Goal: Task Accomplishment & Management: Manage account settings

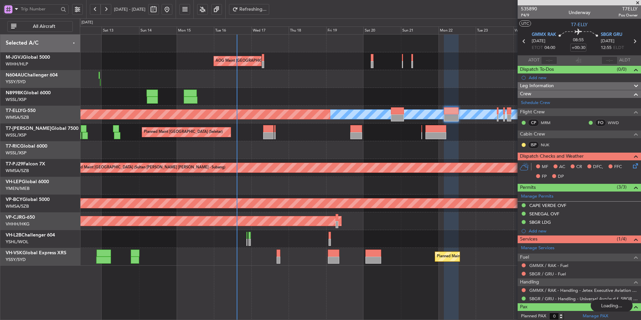
scroll to position [2, 0]
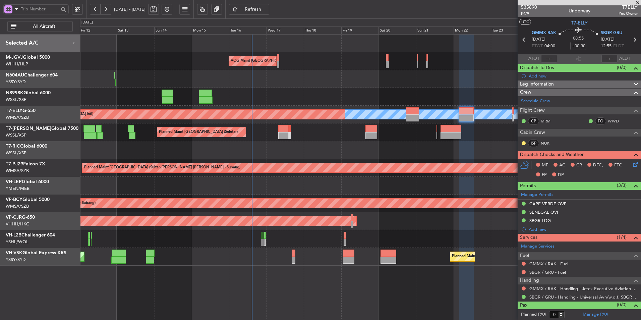
click at [274, 254] on div "Planned Maint Sydney ([PERSON_NAME] Intl) Unplanned Maint Sydney ([PERSON_NAME]…" at bounding box center [360, 257] width 561 height 18
click at [281, 162] on div "Planned Maint [GEOGRAPHIC_DATA] (Sultan [PERSON_NAME] [PERSON_NAME] - Subang)" at bounding box center [360, 168] width 561 height 18
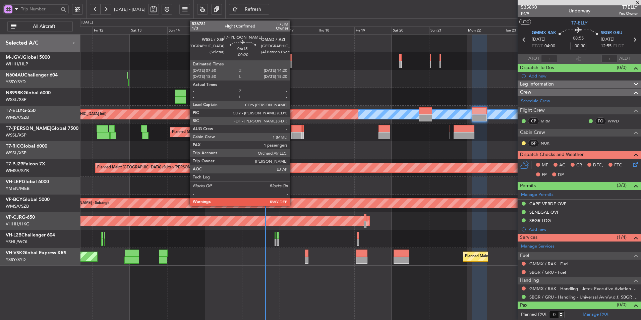
click at [292, 133] on div at bounding box center [296, 135] width 10 height 7
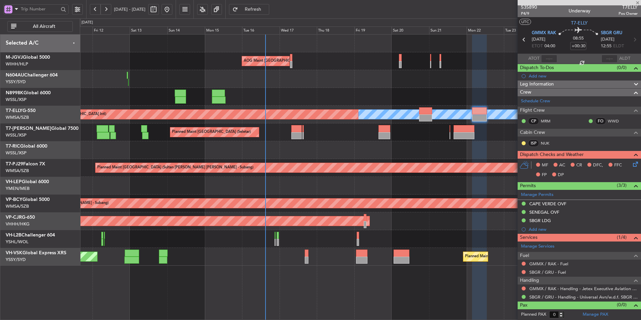
type input "-00:20"
type input "1"
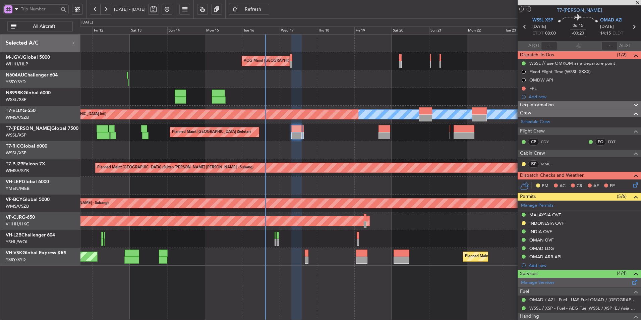
scroll to position [0, 0]
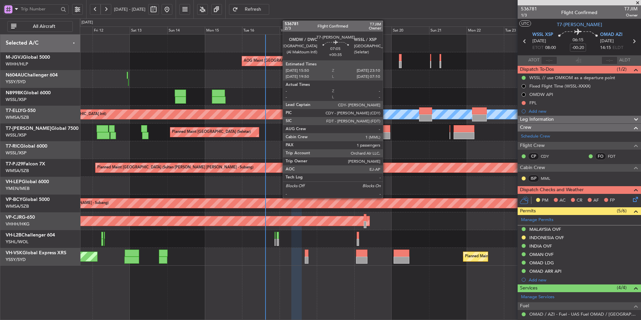
click at [386, 132] on div at bounding box center [384, 135] width 12 height 7
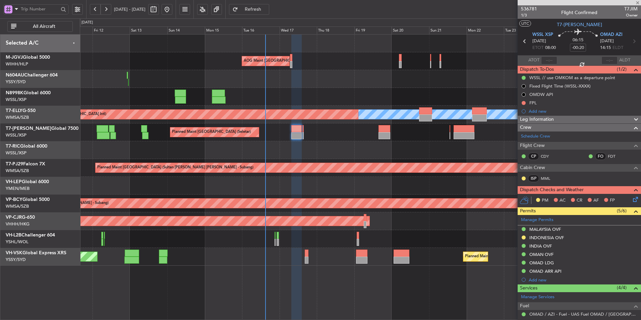
type input "+00:35"
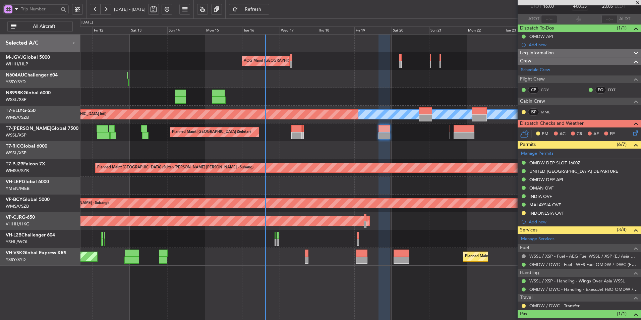
scroll to position [65, 0]
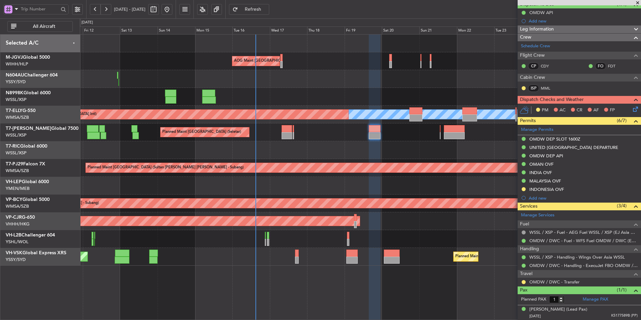
click at [237, 143] on div "AOG Maint [GEOGRAPHIC_DATA] (Halim Intl) Planned Maint [GEOGRAPHIC_DATA] (Selet…" at bounding box center [360, 150] width 561 height 231
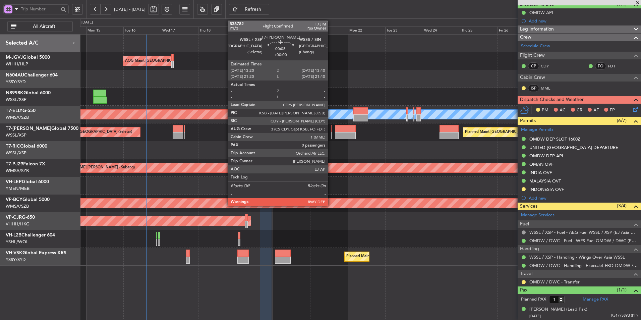
click at [331, 131] on div at bounding box center [331, 128] width 1 height 7
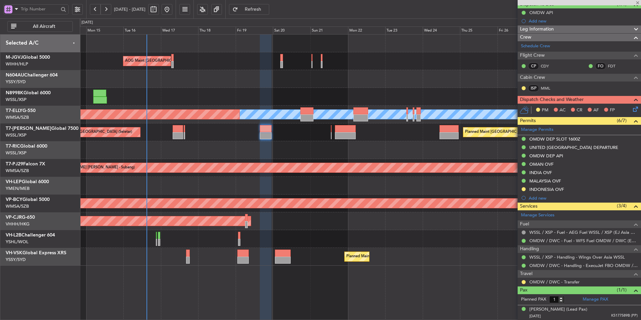
type input "0"
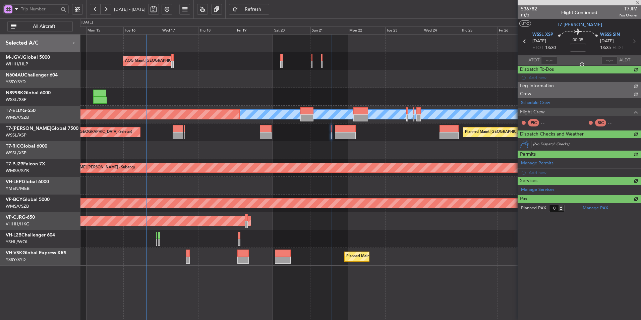
scroll to position [0, 0]
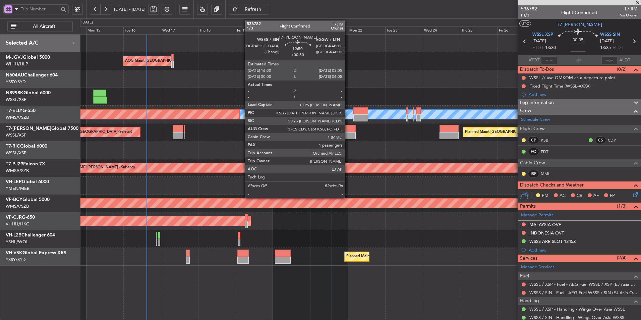
click at [348, 135] on div at bounding box center [345, 135] width 20 height 7
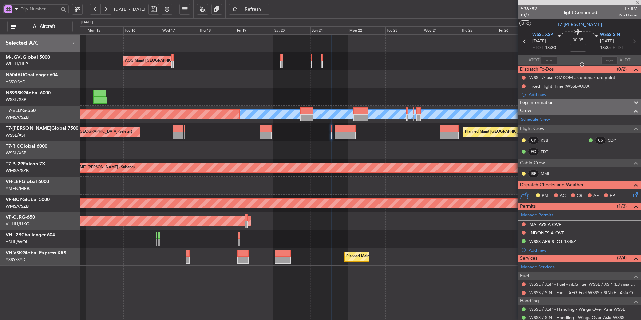
type input "+00:30"
type input "1"
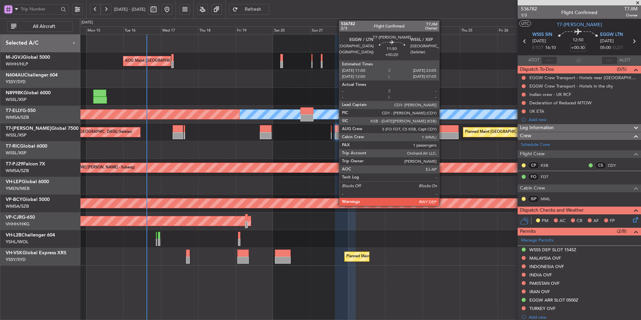
click at [442, 137] on div at bounding box center [448, 135] width 19 height 7
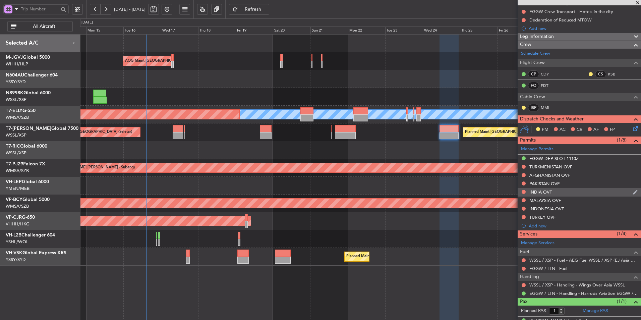
scroll to position [86, 0]
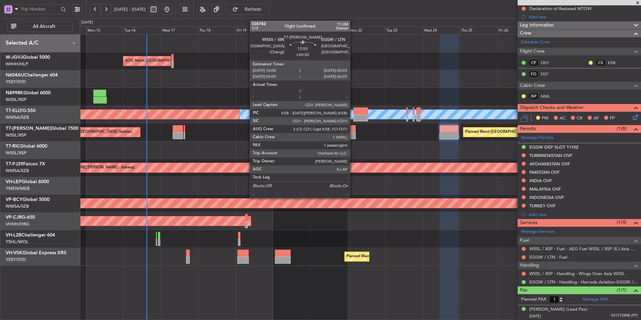
click at [353, 134] on div at bounding box center [345, 135] width 20 height 7
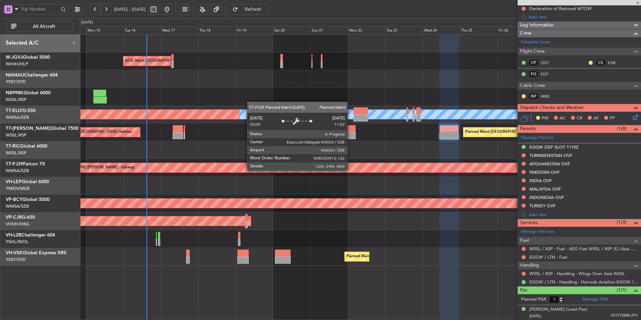
scroll to position [0, 0]
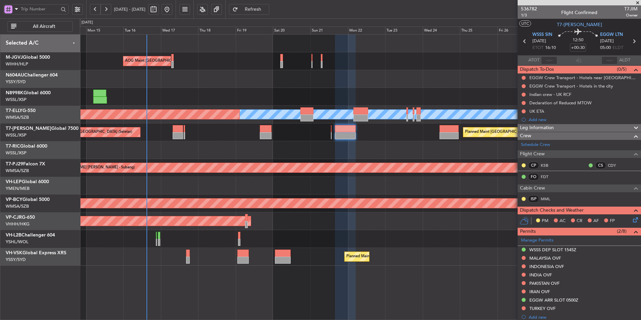
click at [374, 149] on div at bounding box center [360, 150] width 561 height 18
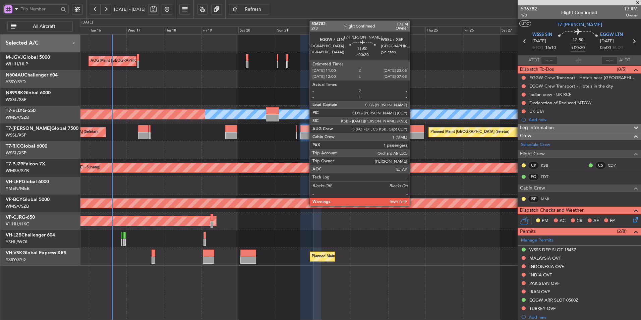
click at [412, 129] on div at bounding box center [414, 128] width 19 height 7
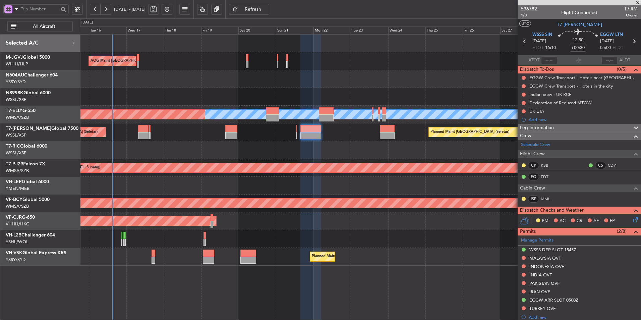
click at [300, 151] on div at bounding box center [360, 150] width 561 height 18
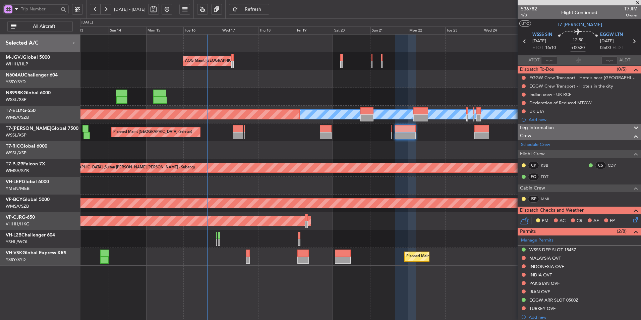
click at [282, 158] on div at bounding box center [360, 150] width 561 height 18
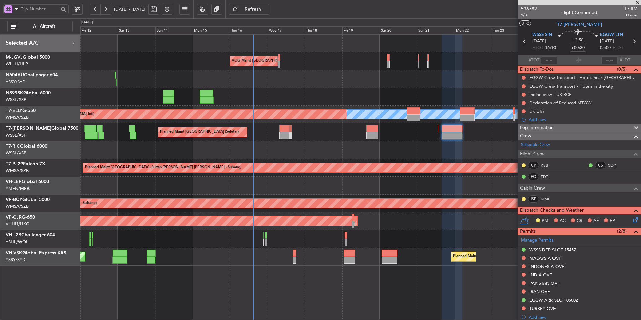
click at [239, 153] on div at bounding box center [360, 150] width 561 height 18
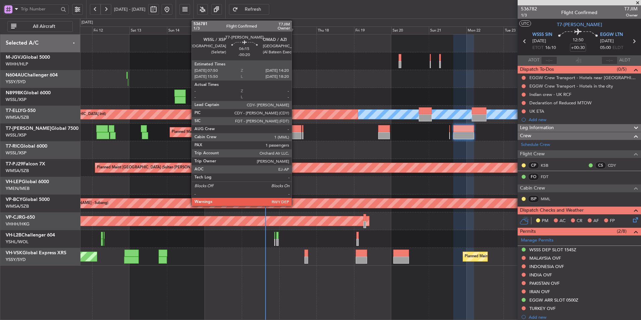
click at [293, 131] on div at bounding box center [296, 128] width 10 height 7
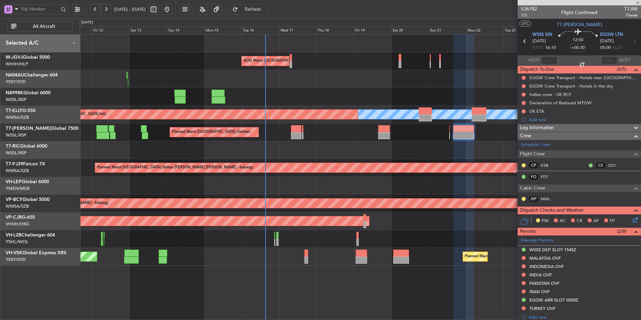
type input "-00:20"
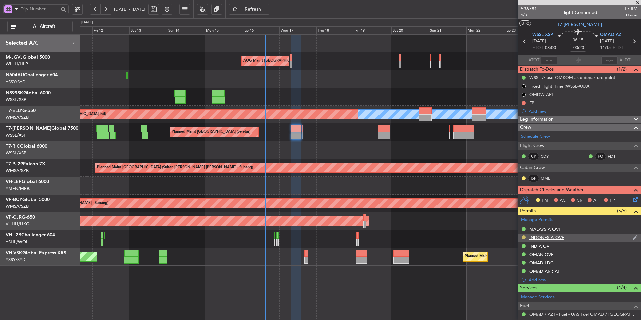
click at [521, 237] on button at bounding box center [523, 237] width 4 height 4
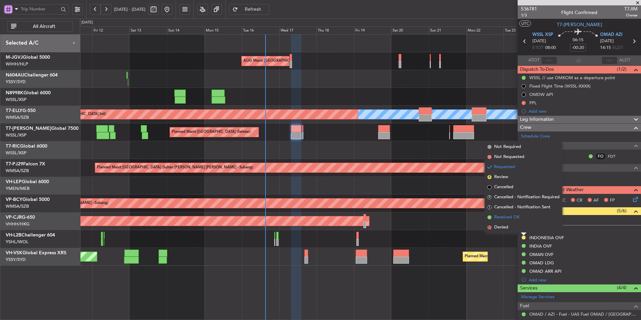
click at [515, 219] on span "Received OK" at bounding box center [506, 217] width 25 height 7
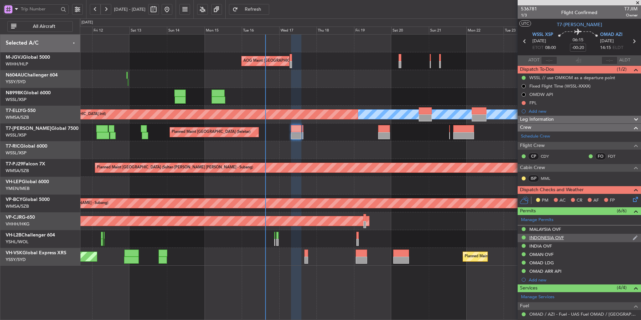
click at [559, 238] on div "INDONESIA OVF" at bounding box center [546, 238] width 35 height 6
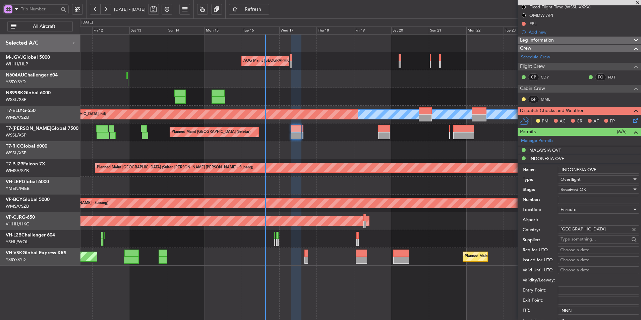
scroll to position [101, 0]
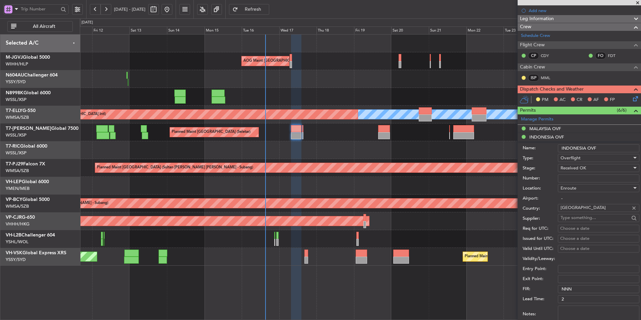
click at [576, 179] on input "Number:" at bounding box center [598, 178] width 81 height 8
paste input "SI14017"
type input "SI14017"
click at [598, 167] on div "Received OK" at bounding box center [595, 168] width 71 height 10
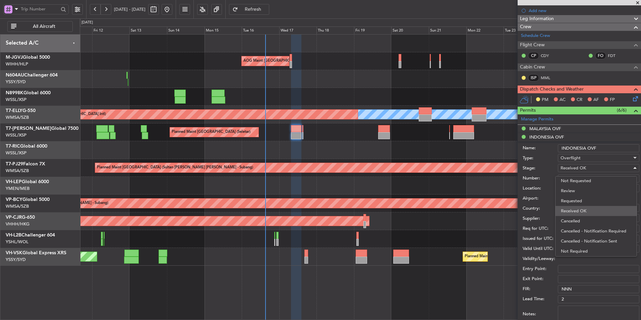
click at [580, 210] on span "Received OK" at bounding box center [596, 211] width 70 height 10
click at [570, 228] on div "Choose a date" at bounding box center [598, 228] width 77 height 7
select select "9"
select select "2025"
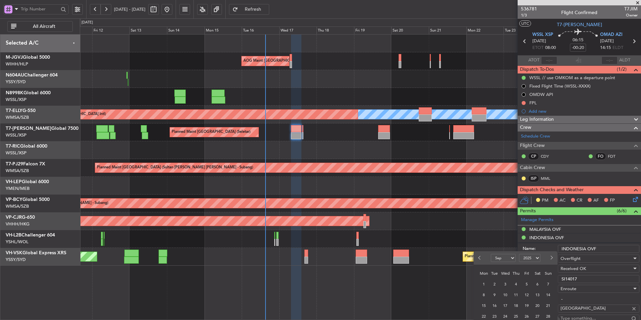
scroll to position [201, 0]
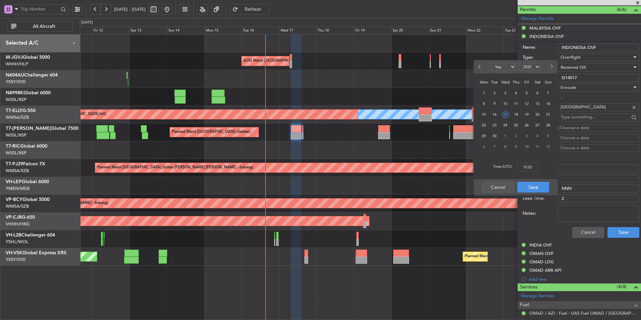
click at [507, 115] on span "17" at bounding box center [505, 114] width 8 height 8
click at [532, 166] on input "00:00" at bounding box center [526, 167] width 21 height 8
type input "08:00"
click at [536, 189] on button "Save" at bounding box center [533, 187] width 32 height 11
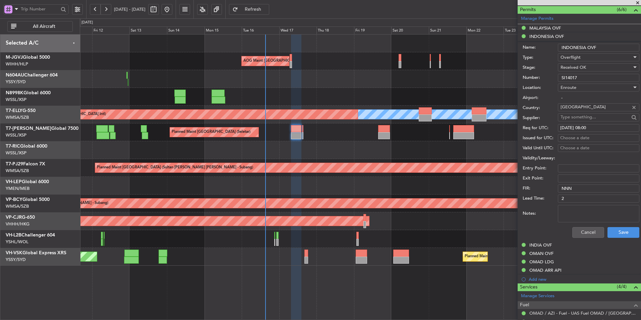
click at [571, 136] on div "Choose a date" at bounding box center [598, 138] width 77 height 7
select select "9"
select select "2025"
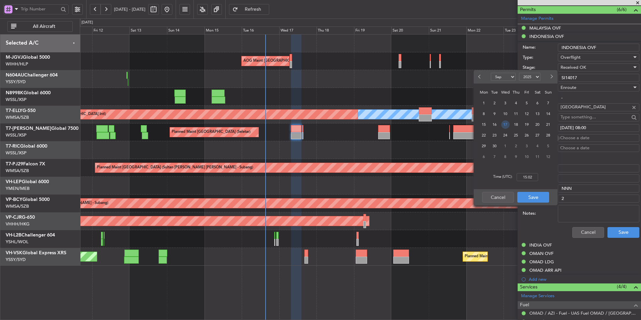
click at [504, 125] on span "17" at bounding box center [505, 124] width 8 height 8
click at [533, 178] on input "00:00" at bounding box center [526, 177] width 21 height 8
type input "08:00"
click at [534, 194] on button "Save" at bounding box center [533, 197] width 32 height 11
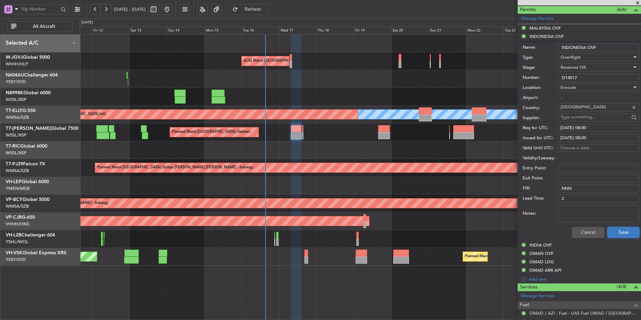
click at [611, 232] on button "Save" at bounding box center [623, 232] width 32 height 11
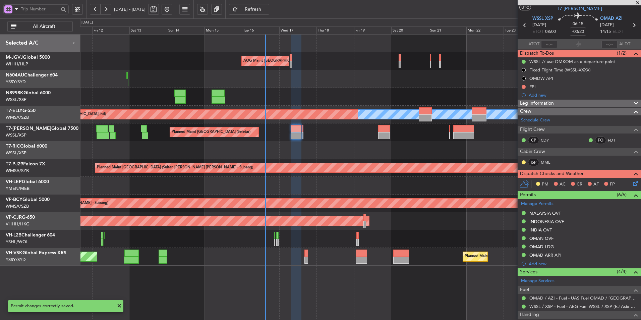
scroll to position [0, 0]
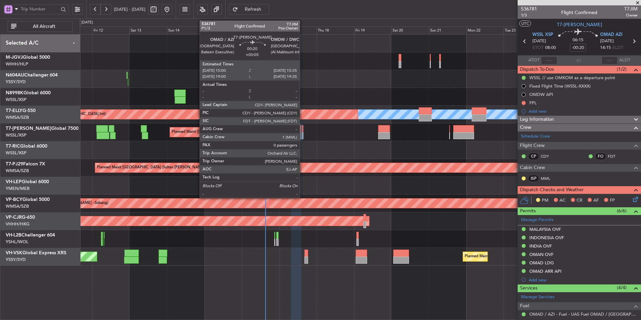
click at [303, 129] on div at bounding box center [302, 128] width 1 height 7
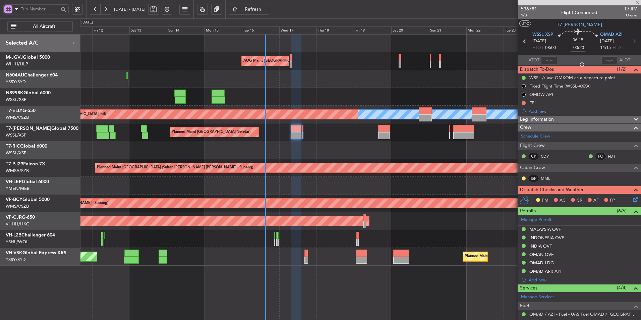
type input "+00:05"
type input "0"
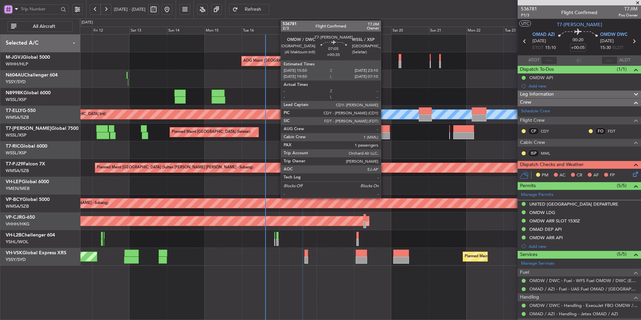
click at [384, 133] on div at bounding box center [384, 135] width 12 height 7
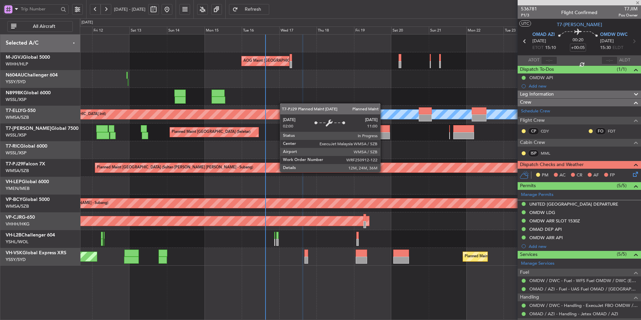
type input "+00:35"
type input "1"
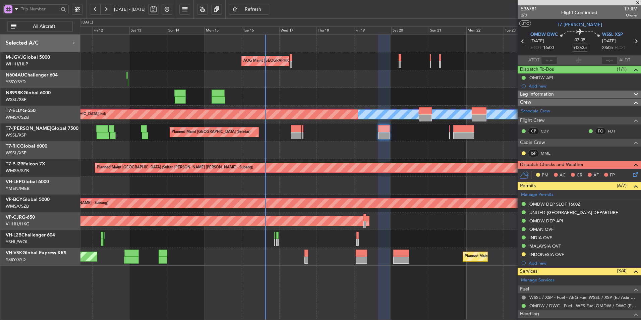
click at [291, 139] on div "Planned Maint [GEOGRAPHIC_DATA] (Seletar) Planned Maint [GEOGRAPHIC_DATA] (Sele…" at bounding box center [360, 132] width 561 height 18
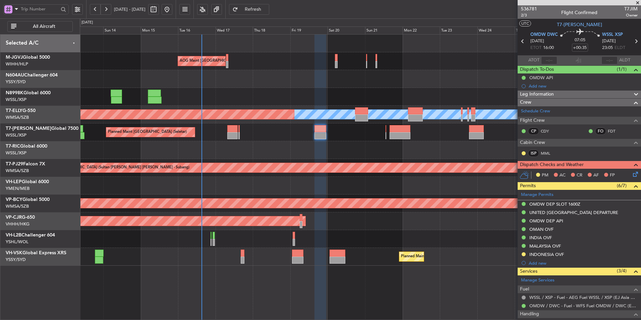
click at [256, 137] on div "Planned Maint [GEOGRAPHIC_DATA] (Seletar) Planned Maint [GEOGRAPHIC_DATA] (Sele…" at bounding box center [360, 132] width 561 height 18
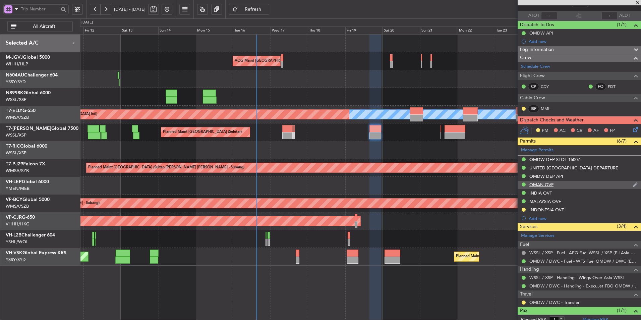
scroll to position [65, 0]
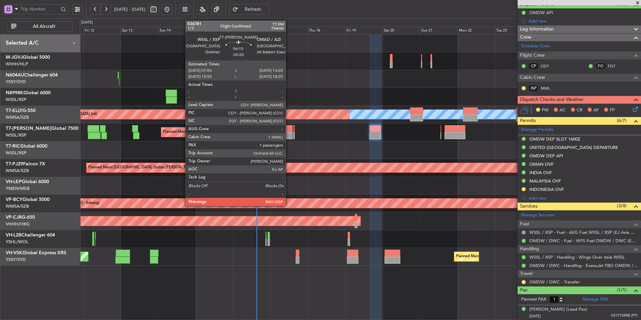
click at [288, 134] on div at bounding box center [287, 135] width 10 height 7
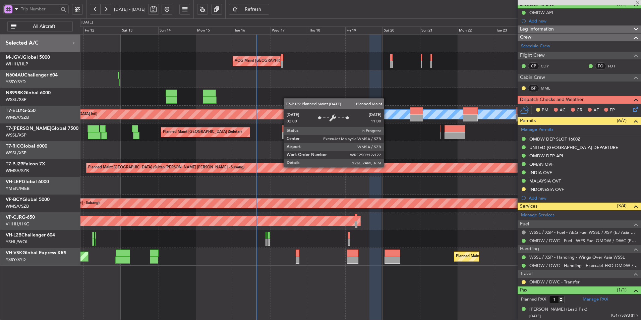
type input "-00:20"
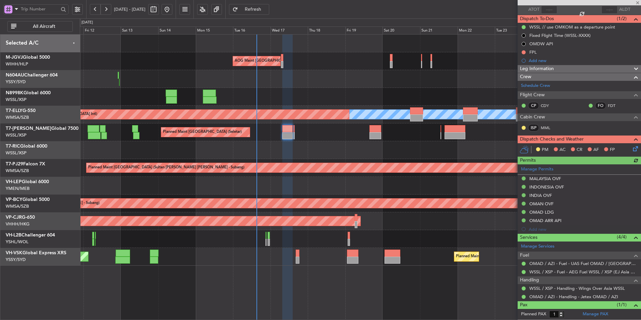
scroll to position [65, 0]
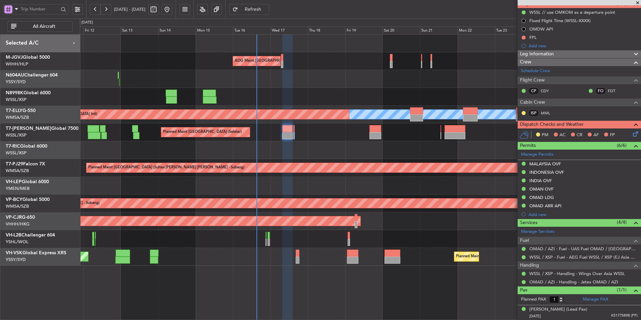
click at [269, 103] on div "Planned Maint [GEOGRAPHIC_DATA] (Seletar)" at bounding box center [360, 97] width 561 height 18
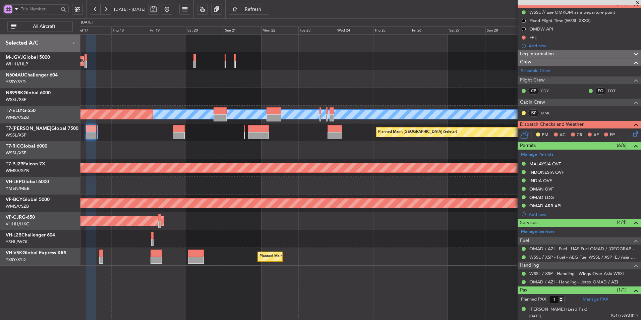
click at [342, 150] on div at bounding box center [360, 150] width 561 height 18
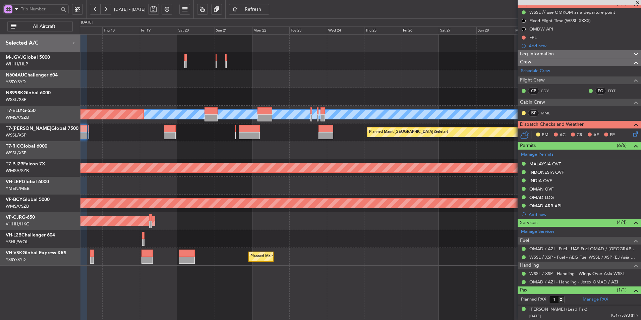
click at [266, 9] on span "Refresh" at bounding box center [252, 9] width 27 height 5
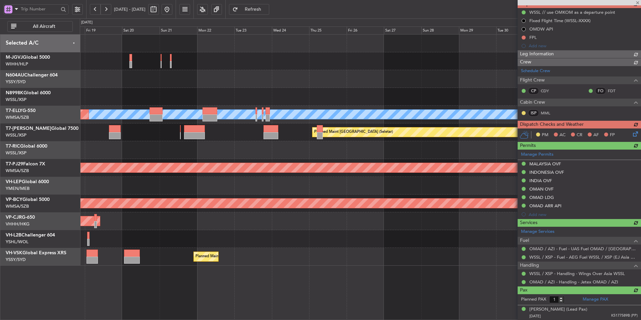
click at [299, 156] on div at bounding box center [360, 150] width 561 height 18
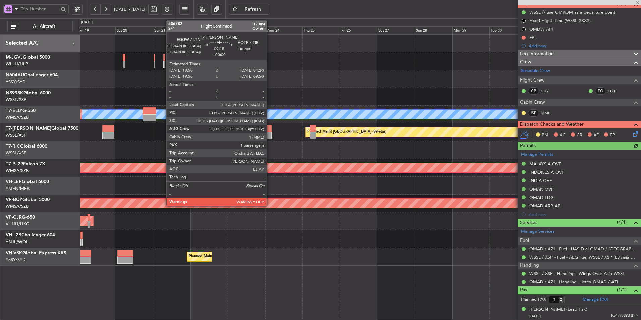
click at [266, 134] on div at bounding box center [264, 135] width 15 height 7
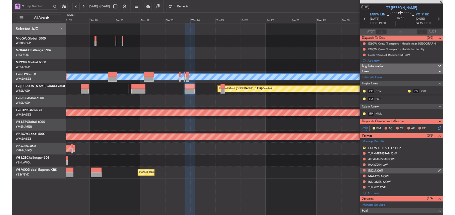
scroll to position [0, 0]
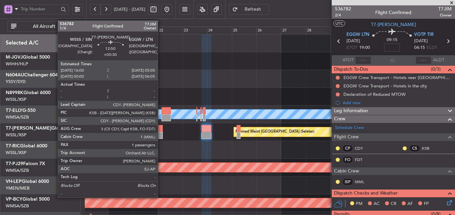
click at [161, 132] on div at bounding box center [156, 135] width 14 height 7
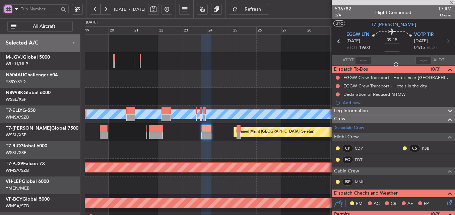
type input "+00:30"
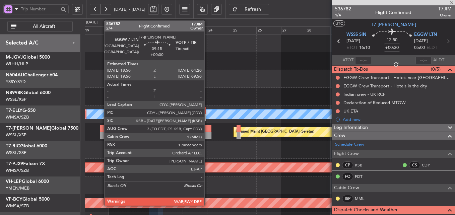
click at [207, 130] on div at bounding box center [206, 128] width 10 height 7
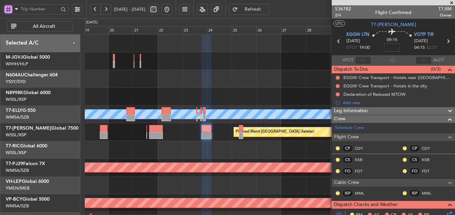
type input "-00:25"
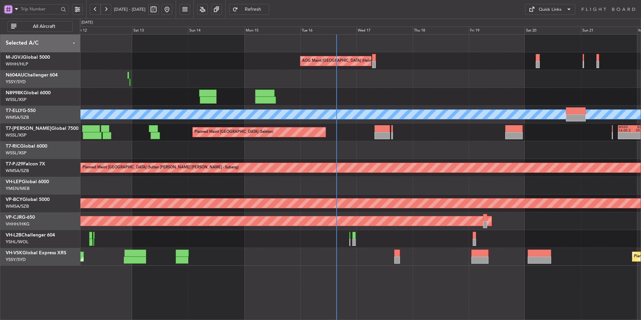
click at [322, 175] on div "AOG Maint [GEOGRAPHIC_DATA] (Halim Intl) Planned Maint [GEOGRAPHIC_DATA] (Selet…" at bounding box center [360, 150] width 561 height 231
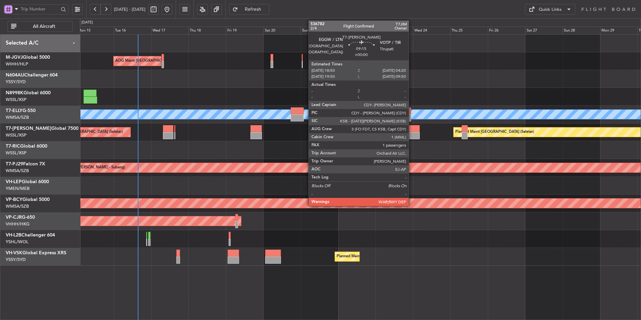
click at [411, 136] on div at bounding box center [411, 135] width 15 height 7
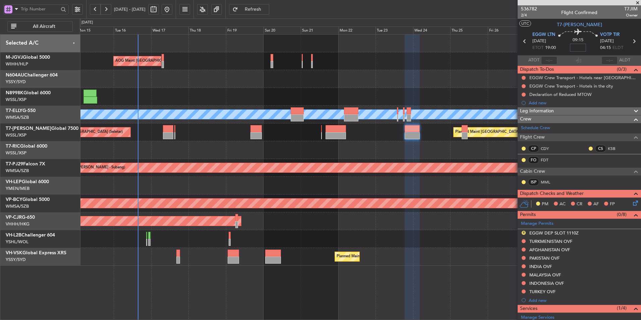
click at [577, 49] on input at bounding box center [578, 48] width 16 height 8
click at [418, 143] on div at bounding box center [360, 150] width 561 height 18
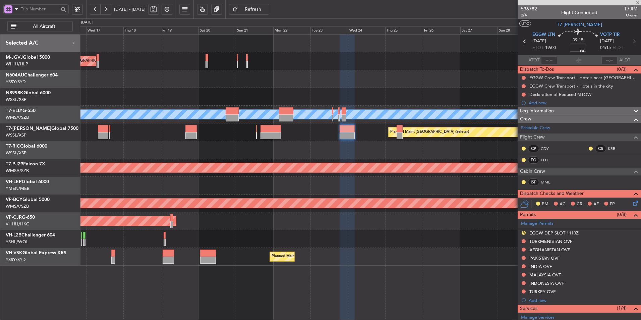
type input "-00:25"
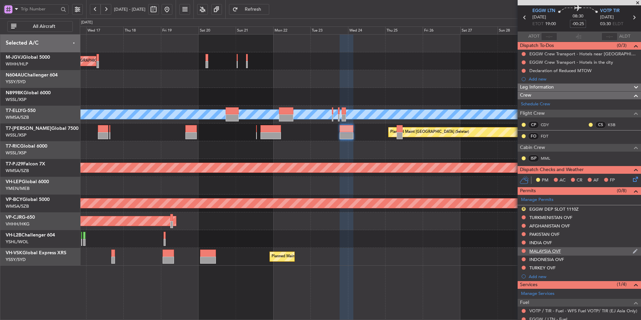
scroll to position [34, 0]
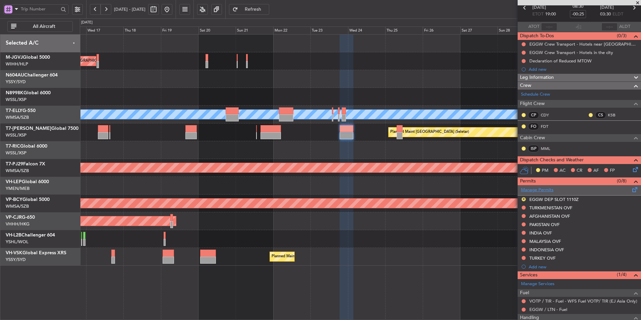
click at [528, 187] on link "Manage Permits" at bounding box center [537, 190] width 33 height 7
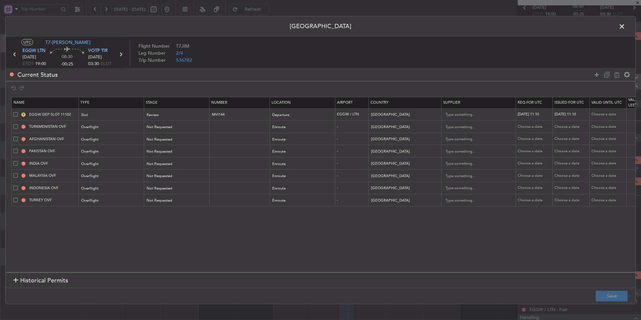
click at [17, 189] on span at bounding box center [15, 187] width 4 height 4
click at [18, 185] on input "checkbox" at bounding box center [18, 185] width 0 height 0
click at [13, 174] on td "MALAYSIA OVF" at bounding box center [45, 176] width 67 height 12
click at [16, 176] on span at bounding box center [15, 175] width 4 height 4
click at [18, 173] on input "checkbox" at bounding box center [18, 173] width 0 height 0
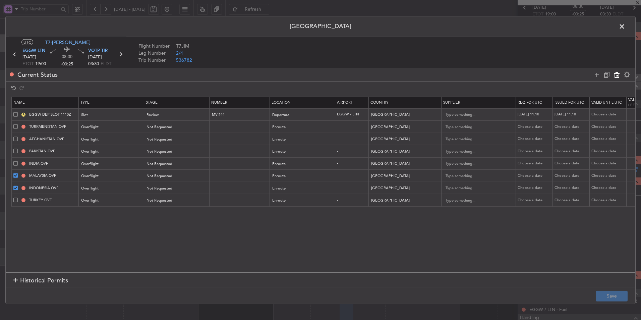
click at [615, 75] on icon at bounding box center [617, 74] width 8 height 8
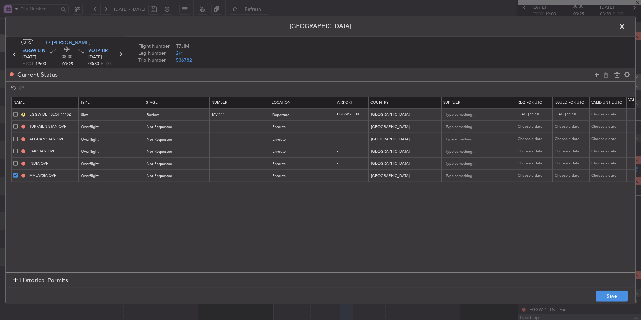
type input "TURKEY OVF"
type input "Turkey"
click at [86, 223] on section "Name Type Stage Number Location Airport Country Supplier Req For Utc Issued For…" at bounding box center [320, 183] width 629 height 177
click at [616, 298] on button "Save" at bounding box center [611, 295] width 32 height 11
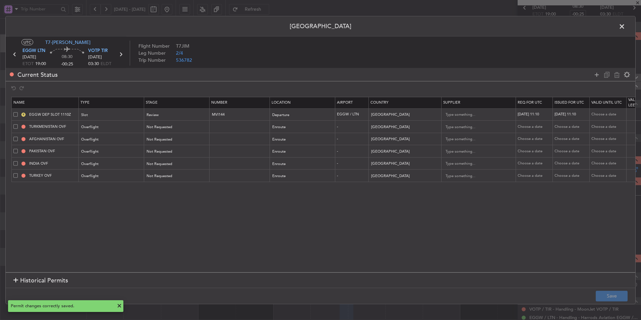
click at [625, 24] on span at bounding box center [625, 27] width 0 height 13
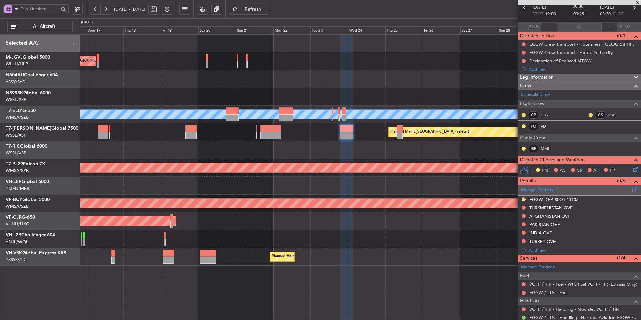
click at [551, 189] on link "Manage Permits" at bounding box center [537, 190] width 33 height 7
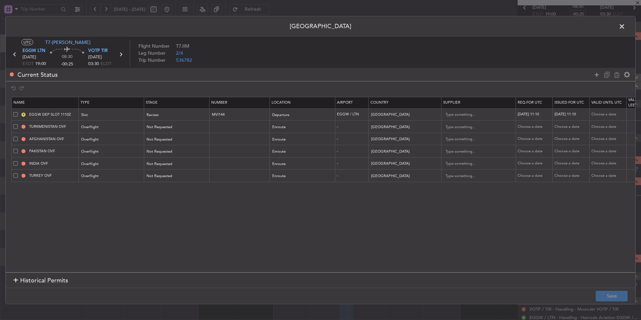
click at [15, 127] on span at bounding box center [15, 126] width 4 height 4
click at [18, 124] on input "checkbox" at bounding box center [18, 124] width 0 height 0
click at [15, 139] on span at bounding box center [15, 138] width 4 height 4
click at [18, 136] on input "checkbox" at bounding box center [18, 136] width 0 height 0
click at [14, 150] on span at bounding box center [15, 151] width 4 height 4
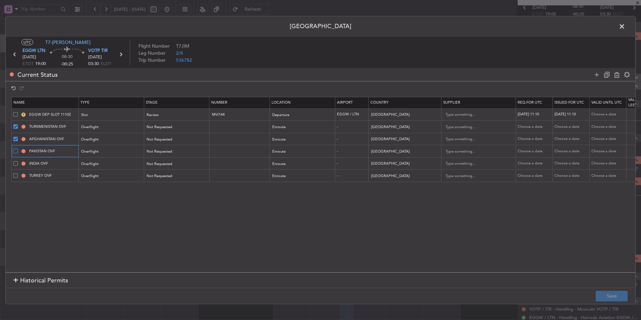
click at [18, 149] on input "checkbox" at bounding box center [18, 149] width 0 height 0
click at [13, 159] on td "INDIA OVF" at bounding box center [45, 163] width 67 height 12
click at [13, 163] on td "INDIA OVF" at bounding box center [45, 163] width 67 height 12
click at [15, 164] on span at bounding box center [15, 163] width 4 height 4
click at [18, 161] on input "checkbox" at bounding box center [18, 161] width 0 height 0
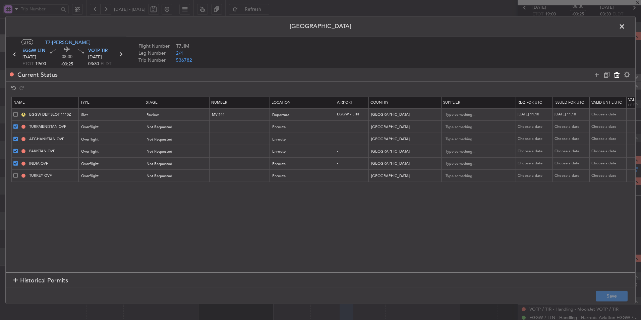
click at [616, 77] on icon at bounding box center [617, 74] width 8 height 8
type input "TURKEY OVF"
type input "Turkey"
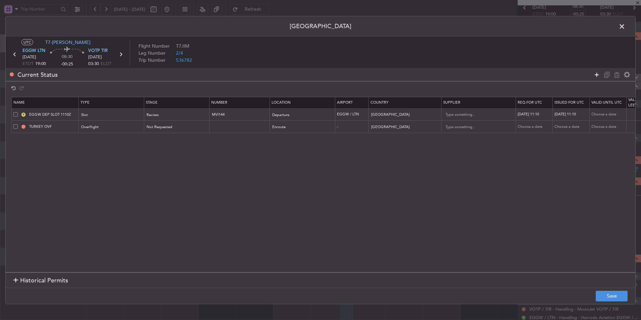
click at [599, 77] on icon at bounding box center [596, 74] width 8 height 8
click at [89, 143] on div "Type" at bounding box center [110, 139] width 56 height 10
click at [95, 211] on span "Overflight" at bounding box center [112, 210] width 60 height 10
click at [308, 140] on div "Select an option" at bounding box center [301, 139] width 56 height 10
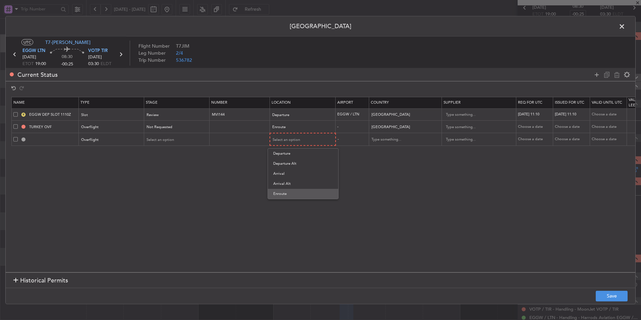
click at [299, 195] on span "Enroute" at bounding box center [303, 194] width 60 height 10
click at [404, 144] on div at bounding box center [401, 139] width 60 height 10
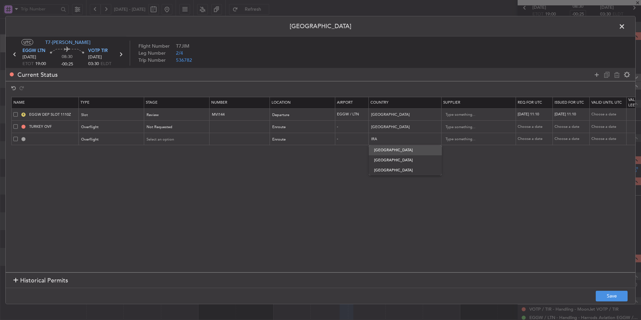
click at [398, 150] on span "Iran" at bounding box center [405, 150] width 62 height 10
type input "Iran"
click at [596, 76] on icon at bounding box center [596, 74] width 8 height 8
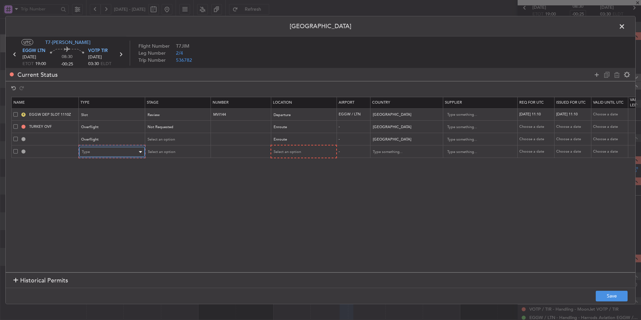
click at [113, 153] on div "Type" at bounding box center [110, 152] width 56 height 10
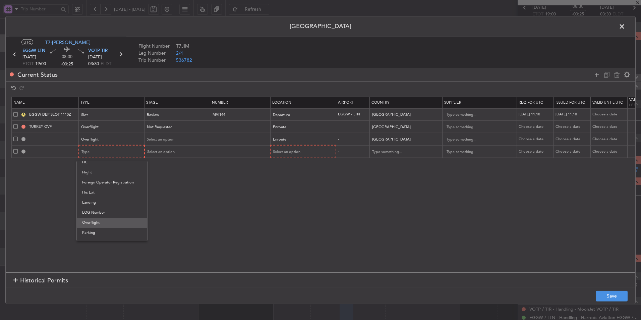
click at [100, 219] on span "Overflight" at bounding box center [112, 222] width 60 height 10
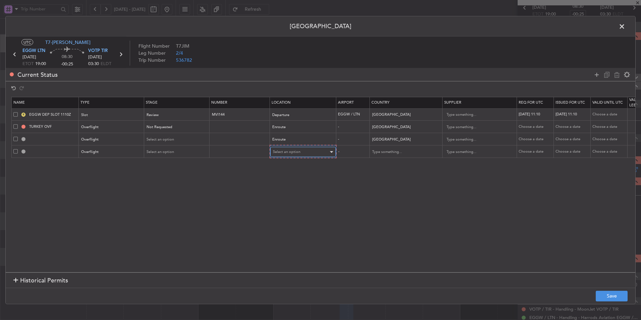
click at [293, 156] on div "Select an option" at bounding box center [301, 152] width 56 height 10
click at [291, 204] on span "Enroute" at bounding box center [303, 206] width 60 height 10
click at [395, 153] on input "text" at bounding box center [401, 151] width 60 height 10
click at [394, 161] on span "Pakistan" at bounding box center [405, 162] width 62 height 10
type input "Pakistan"
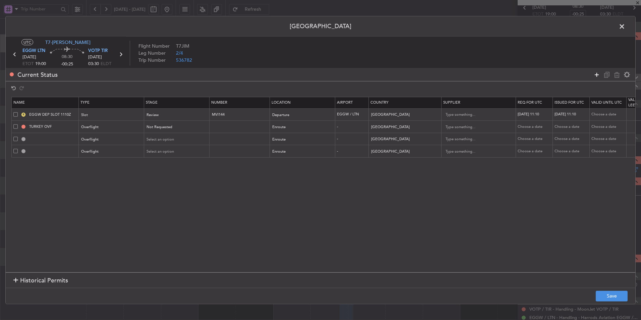
click at [595, 75] on icon at bounding box center [596, 74] width 8 height 8
click at [97, 166] on div "Type" at bounding box center [110, 164] width 56 height 10
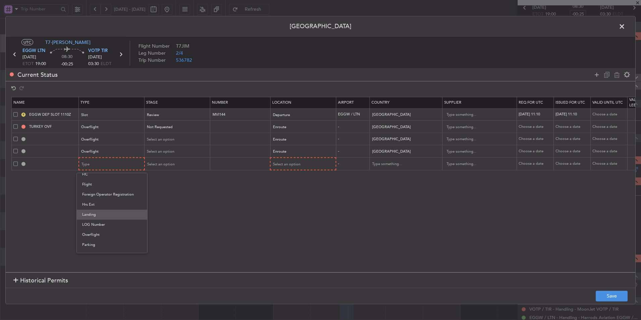
click at [107, 215] on span "Landing" at bounding box center [112, 214] width 60 height 10
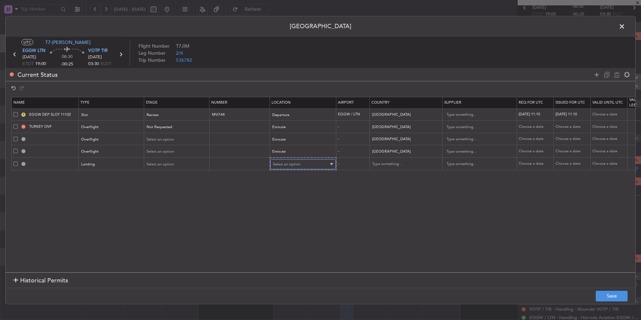
click at [294, 166] on span "Select an option" at bounding box center [286, 163] width 27 height 5
click at [298, 201] on span "Arrival" at bounding box center [303, 198] width 60 height 10
click at [399, 208] on section "Name Type Stage Number Location Airport Country Supplier Req For Utc Issued For…" at bounding box center [320, 183] width 629 height 177
click at [605, 290] on button "Save" at bounding box center [611, 295] width 32 height 11
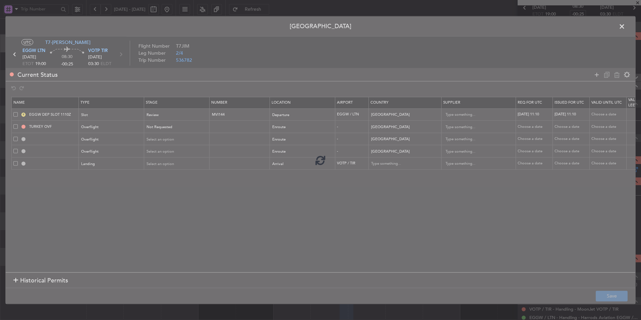
type input "IRAN OVF"
type input "NNN"
type input "2"
type input "PAKISTAN OVF"
type input "NNN"
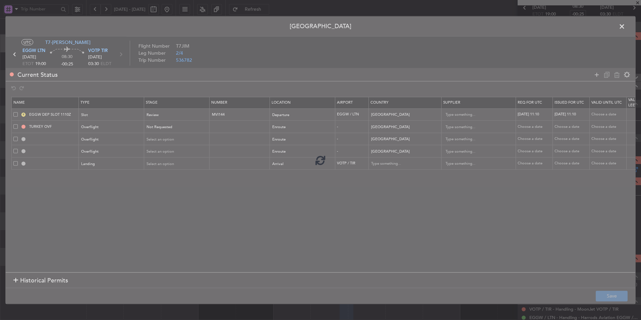
type input "VOTP LDG"
type input "India"
type input "NNN"
type input "3"
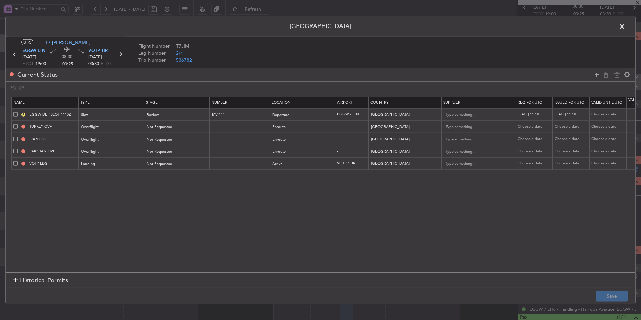
click at [625, 24] on span at bounding box center [625, 27] width 0 height 13
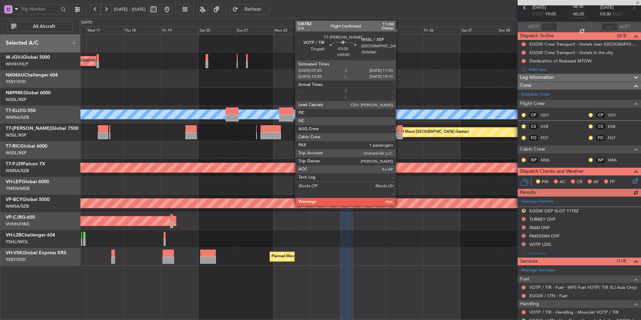
click at [398, 129] on div at bounding box center [399, 128] width 6 height 7
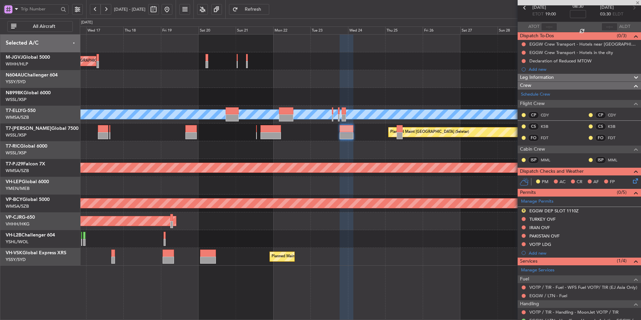
scroll to position [0, 0]
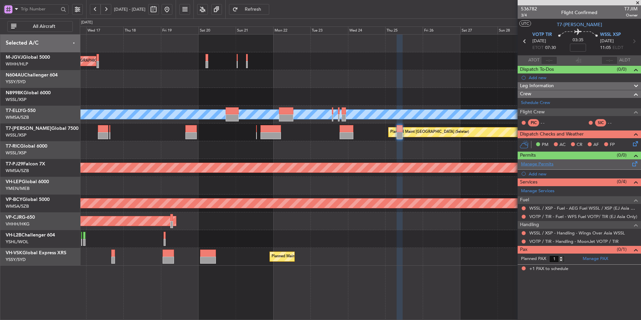
click at [540, 163] on link "Manage Permits" at bounding box center [537, 164] width 33 height 7
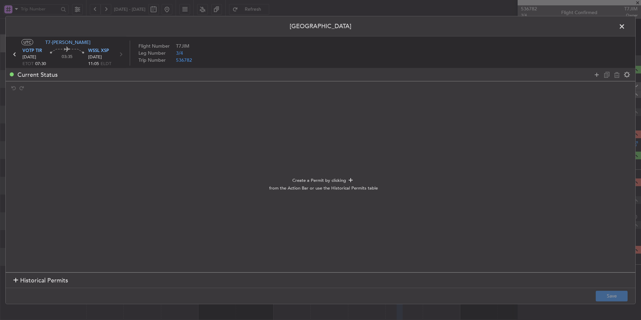
click at [50, 278] on span "Historical Permits" at bounding box center [44, 280] width 48 height 9
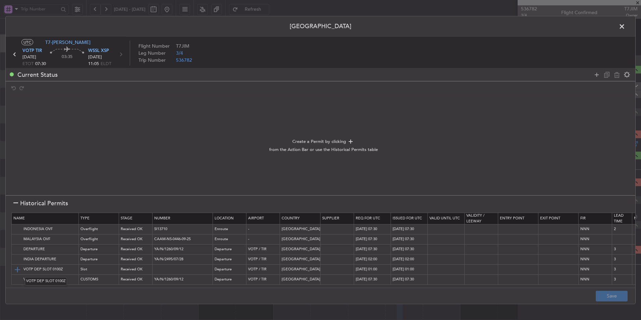
click at [18, 271] on img at bounding box center [17, 269] width 8 height 8
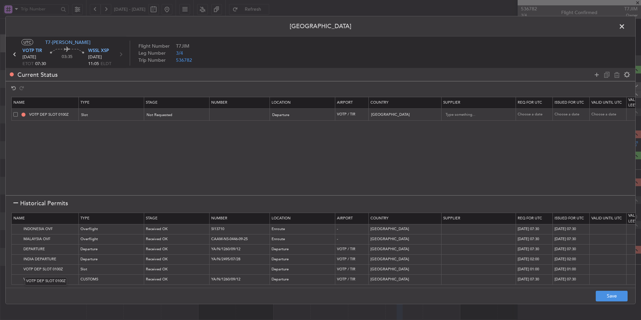
scroll to position [3, 0]
click at [14, 115] on span at bounding box center [15, 114] width 4 height 4
click at [18, 112] on input "checkbox" at bounding box center [18, 112] width 0 height 0
click at [618, 70] on div at bounding box center [611, 75] width 40 height 10
click at [614, 77] on icon at bounding box center [617, 74] width 8 height 8
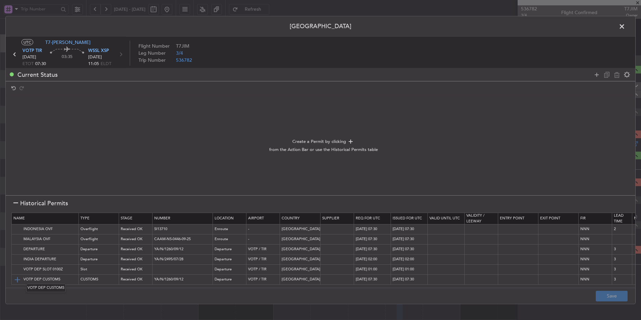
click at [18, 275] on img at bounding box center [17, 279] width 8 height 8
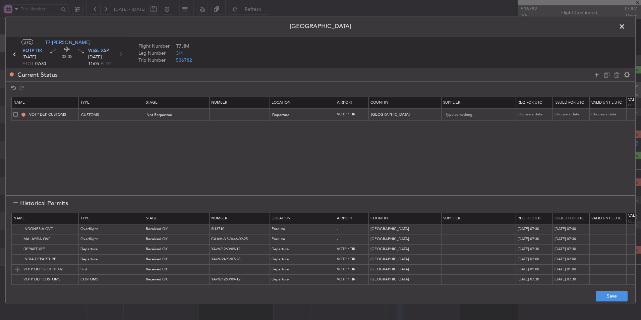
click at [17, 266] on img at bounding box center [17, 269] width 8 height 8
click at [16, 255] on img at bounding box center [17, 259] width 8 height 8
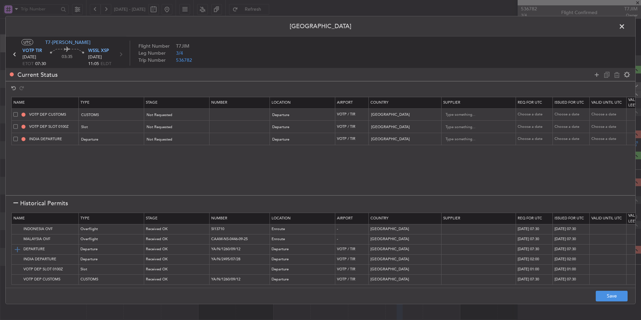
scroll to position [0, 0]
click at [16, 228] on img at bounding box center [17, 229] width 8 height 8
click at [16, 240] on img at bounding box center [17, 239] width 8 height 8
click at [600, 293] on button "Save" at bounding box center [611, 295] width 32 height 11
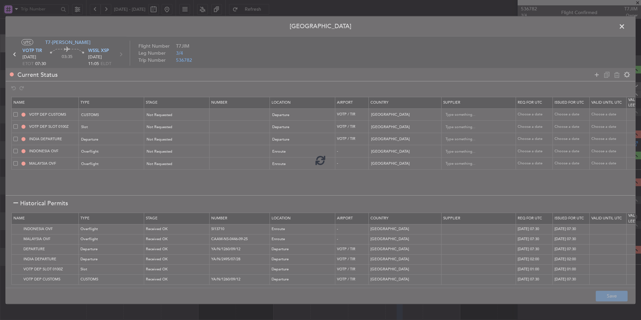
type input "NNN"
type input "3"
type input "VOTP DEP SLOT"
type input "NNN"
type input "3"
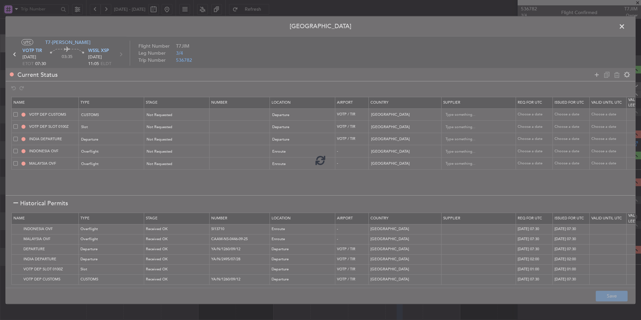
type input "NNN"
type input "3"
type input "NNN"
type input "2"
type input "NNN"
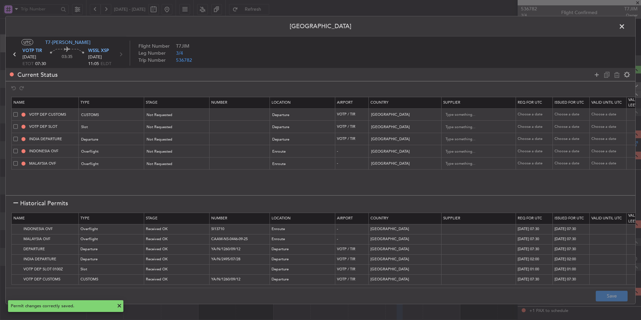
click at [15, 52] on icon at bounding box center [14, 54] width 9 height 9
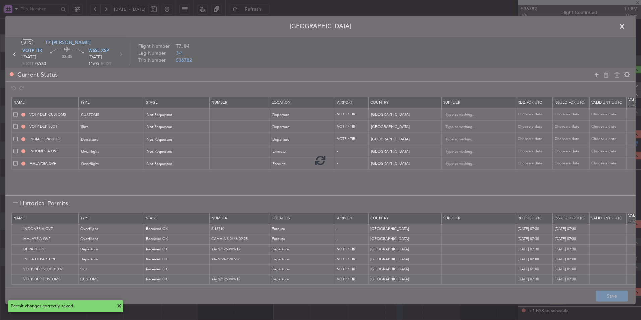
type input "-00:25"
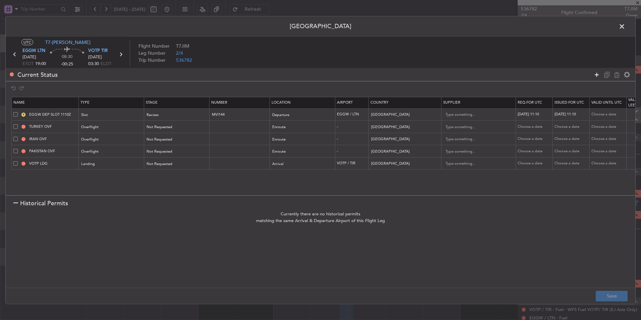
click at [596, 77] on icon at bounding box center [596, 74] width 8 height 8
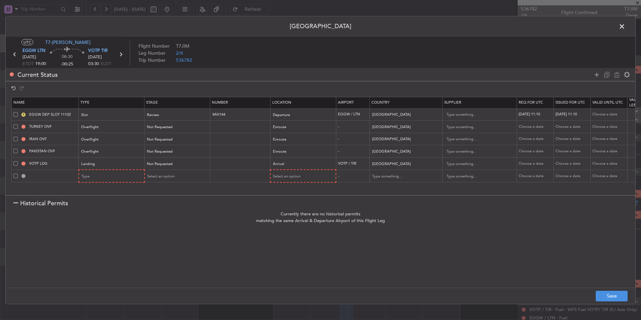
click at [12, 176] on td at bounding box center [45, 176] width 67 height 13
click at [14, 176] on span at bounding box center [15, 176] width 4 height 4
click at [18, 174] on input "checkbox" at bounding box center [18, 174] width 0 height 0
click at [617, 70] on icon at bounding box center [617, 74] width 8 height 8
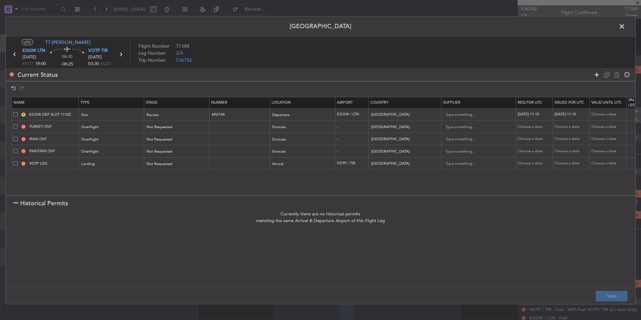
click at [595, 75] on icon at bounding box center [596, 74] width 8 height 8
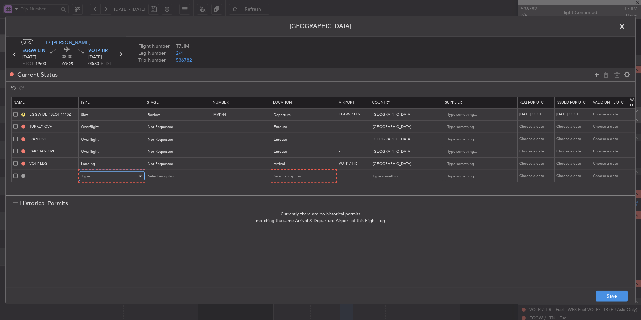
click at [94, 177] on div "Type" at bounding box center [110, 176] width 56 height 10
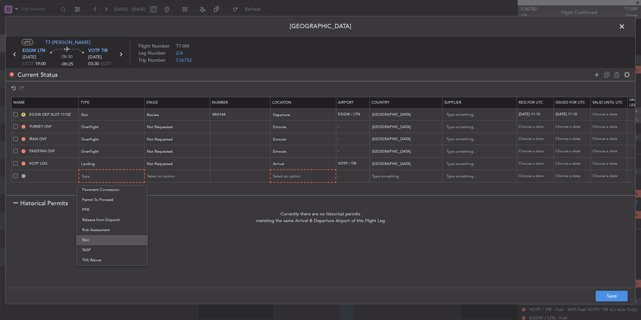
click at [96, 238] on span "Slot" at bounding box center [112, 240] width 60 height 10
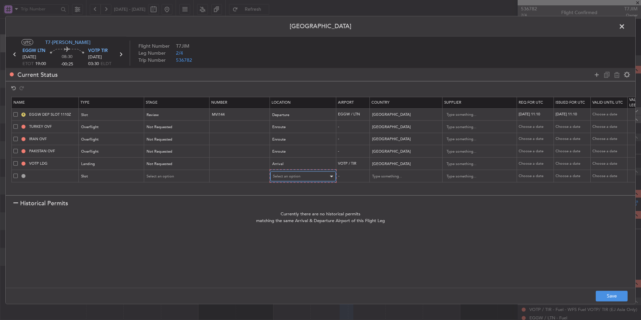
click at [293, 178] on span "Select an option" at bounding box center [286, 176] width 27 height 5
click at [290, 210] on span "Arrival" at bounding box center [303, 210] width 60 height 10
click at [597, 74] on icon at bounding box center [596, 74] width 8 height 8
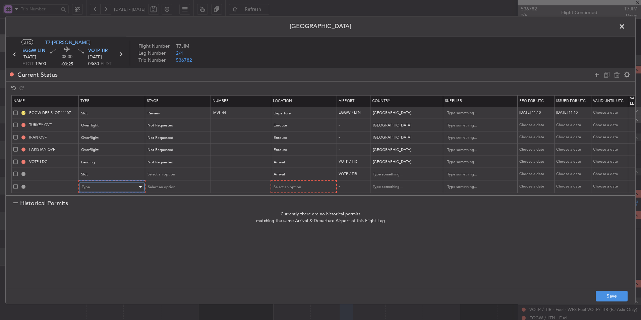
click at [87, 184] on span "Type" at bounding box center [86, 186] width 8 height 5
click at [98, 263] on span "CUSTOMS" at bounding box center [112, 266] width 60 height 10
click at [285, 185] on div "Select an option" at bounding box center [301, 187] width 56 height 10
click at [289, 213] on span "Arrival" at bounding box center [303, 216] width 60 height 10
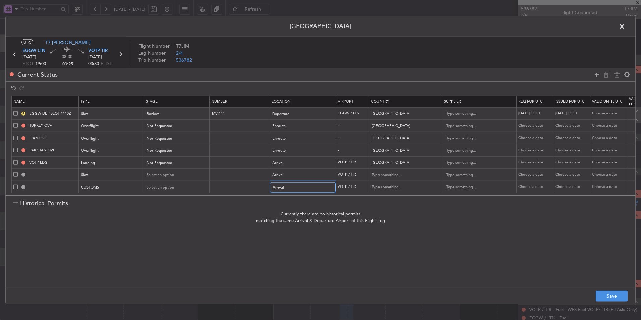
scroll to position [6, 0]
click at [613, 299] on button "Save" at bounding box center [611, 295] width 32 height 11
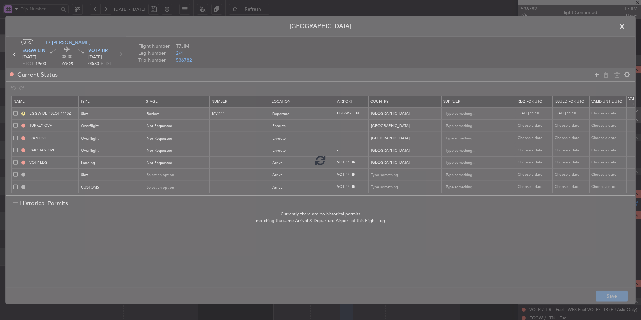
type input "VOTP ARR SLOT"
type input "India"
type input "NNN"
type input "3"
type input "VOTP ARR CUSTOMS"
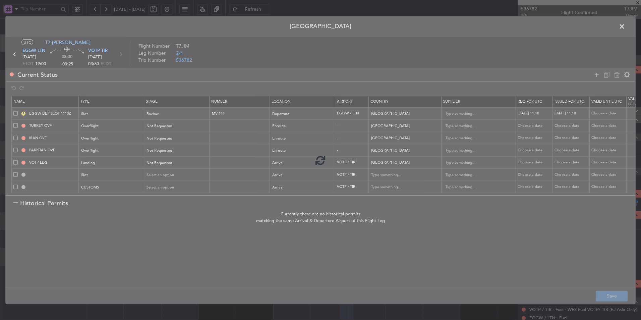
type input "India"
type input "NNN"
type input "3"
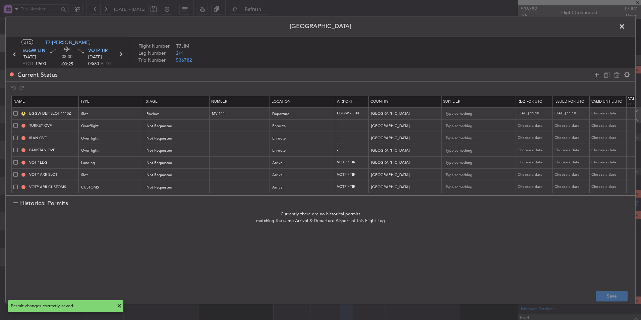
click at [625, 25] on span at bounding box center [625, 27] width 0 height 13
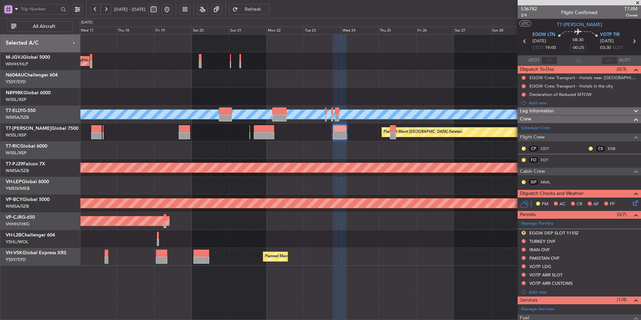
click at [329, 148] on div at bounding box center [360, 150] width 561 height 18
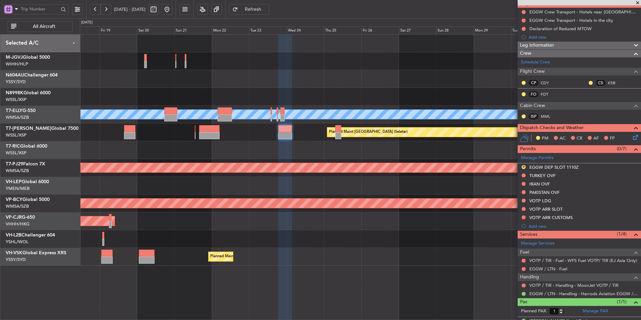
scroll to position [77, 0]
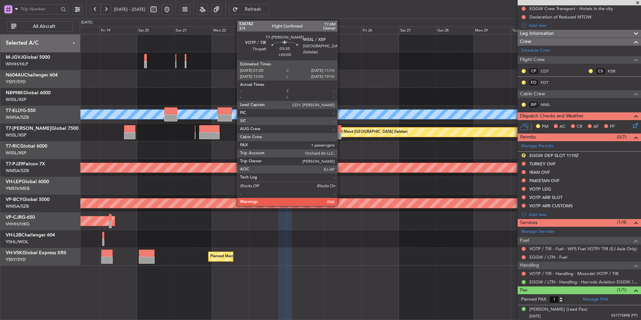
click at [338, 128] on div at bounding box center [338, 128] width 6 height 7
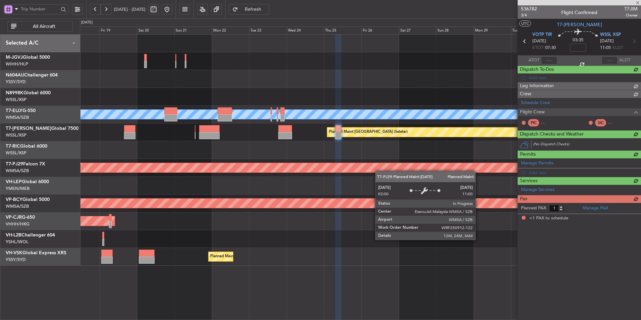
scroll to position [0, 0]
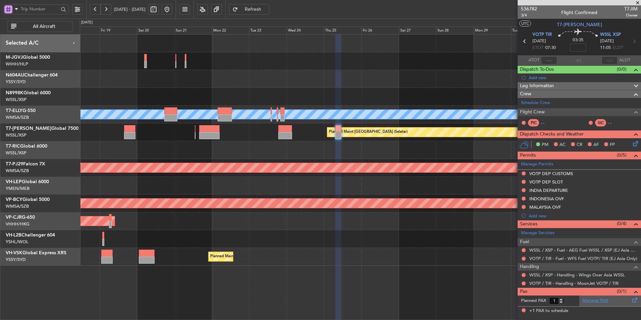
click at [595, 303] on link "Manage PAX" at bounding box center [594, 300] width 25 height 7
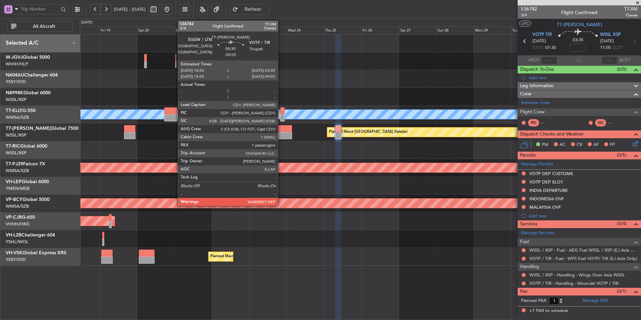
click at [281, 134] on div at bounding box center [285, 135] width 14 height 7
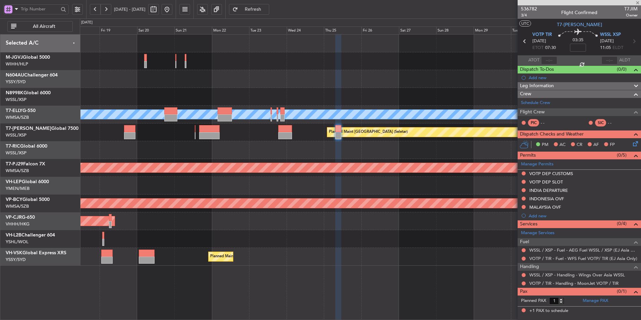
type input "-00:25"
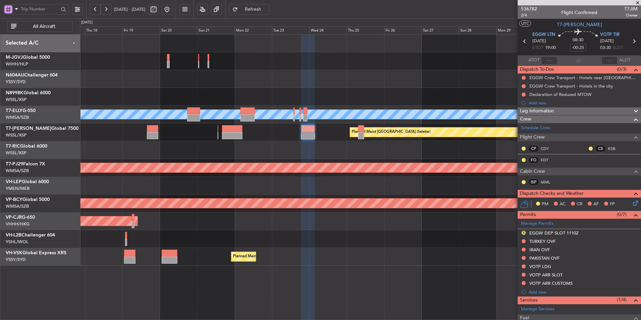
click at [270, 193] on div at bounding box center [360, 186] width 561 height 18
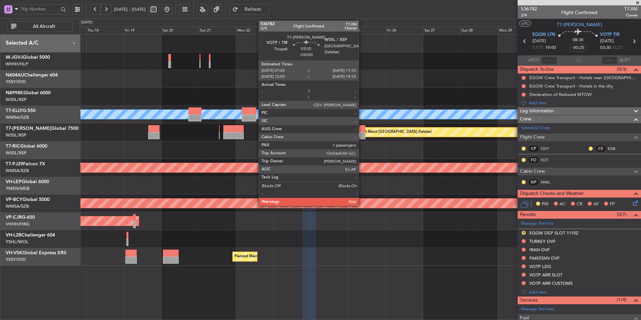
click at [362, 131] on div at bounding box center [362, 128] width 6 height 7
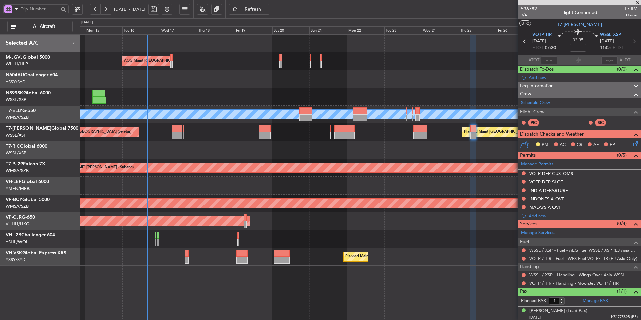
click at [306, 147] on div at bounding box center [360, 150] width 561 height 18
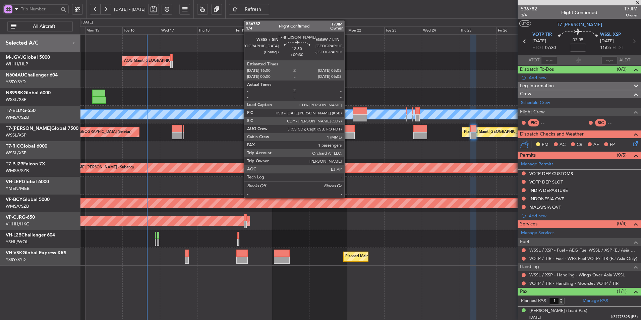
click at [347, 131] on div at bounding box center [344, 128] width 20 height 7
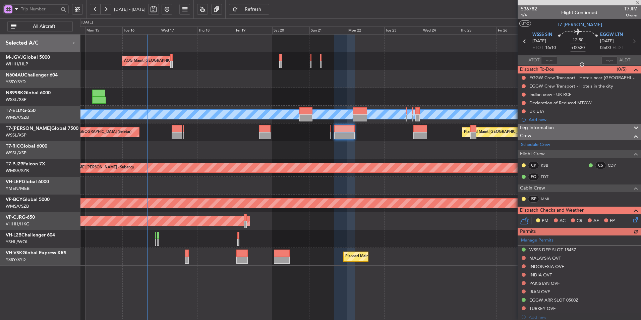
scroll to position [103, 0]
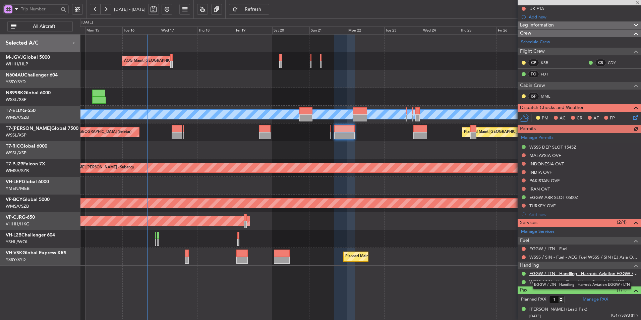
click at [561, 275] on link "EGGW / LTN - Handling - Harrods Aviation EGGW / LTN" at bounding box center [583, 273] width 108 height 6
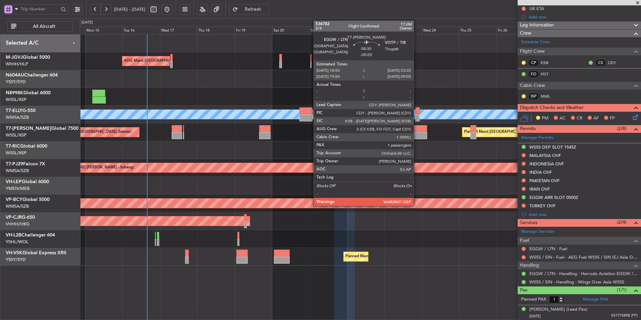
click at [416, 132] on div at bounding box center [420, 135] width 14 height 7
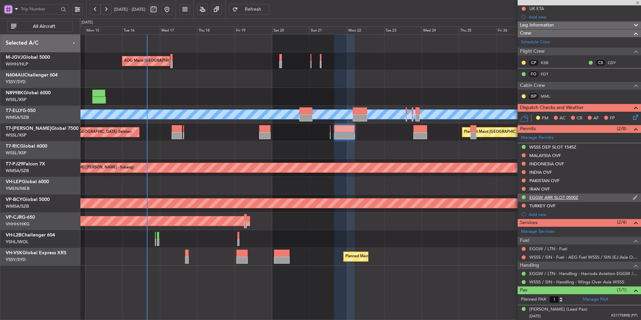
scroll to position [0, 0]
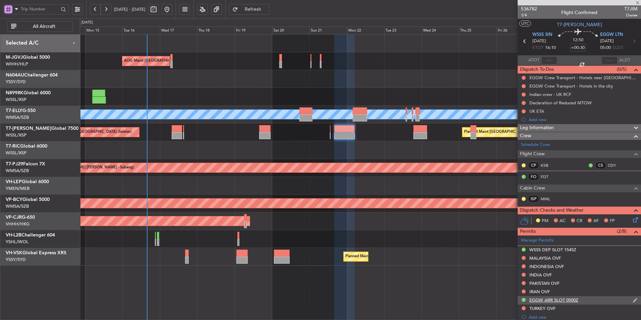
type input "-00:25"
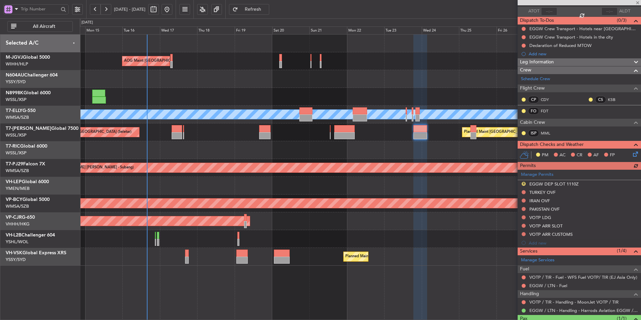
scroll to position [77, 0]
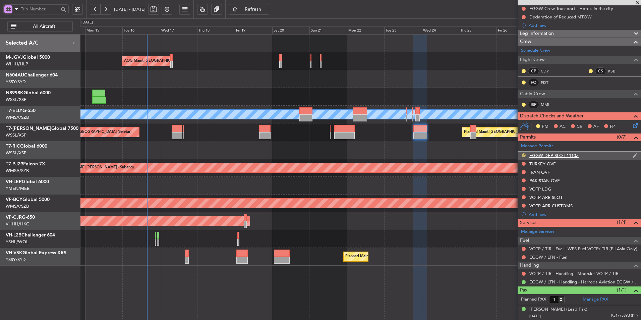
click at [524, 155] on button "R" at bounding box center [523, 155] width 4 height 4
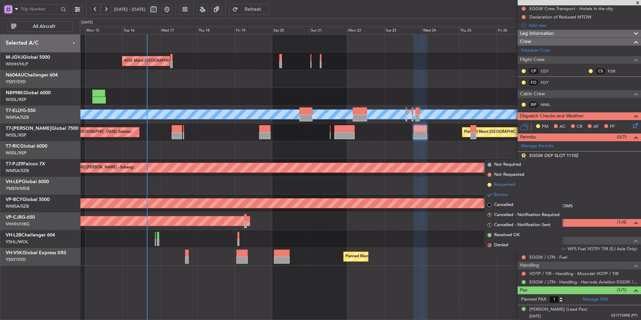
click at [504, 186] on span "Requested" at bounding box center [504, 184] width 21 height 7
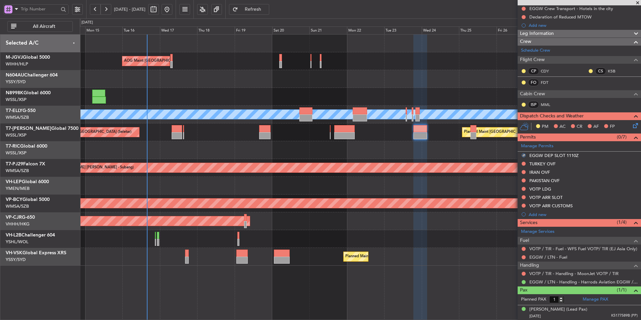
click at [525, 281] on div at bounding box center [523, 281] width 5 height 5
click at [524, 281] on button at bounding box center [523, 282] width 4 height 4
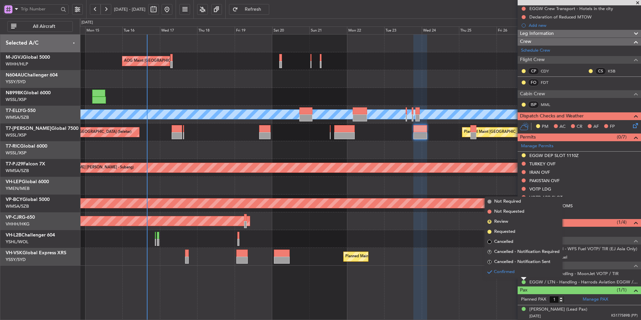
click at [510, 228] on li "Requested" at bounding box center [523, 232] width 77 height 10
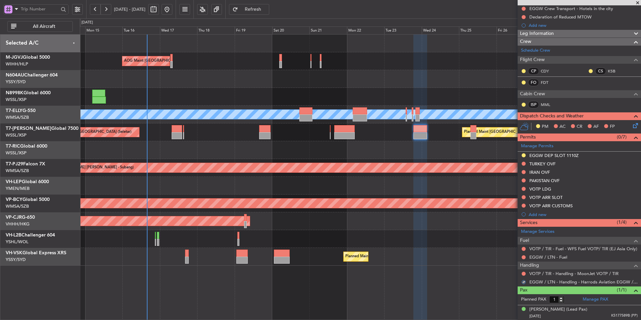
click at [376, 195] on div "Unplanned Maint [GEOGRAPHIC_DATA] (Sultan [PERSON_NAME] [PERSON_NAME] - Subang)" at bounding box center [360, 203] width 561 height 18
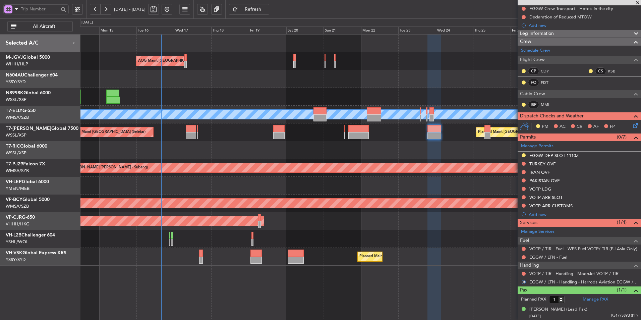
click at [341, 197] on div "AOG Maint Jakarta (Halim Intl) Planned Maint Singapore (Seletar) Planned Maint …" at bounding box center [360, 150] width 561 height 231
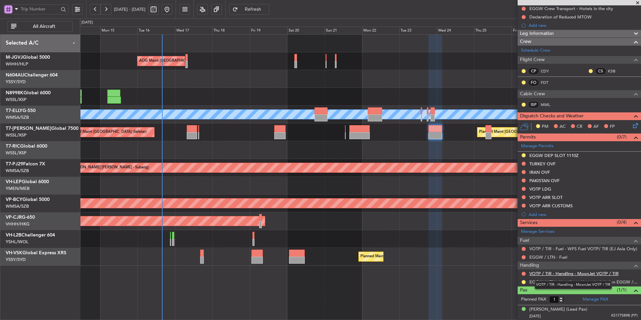
click at [564, 275] on link "VOTP / TIR - Handling - MoonJet VOTP / TIR" at bounding box center [573, 273] width 89 height 6
click at [570, 276] on mat-tooltip-component "VOTP / TIR - Handling - MoonJet VOTP / TIR" at bounding box center [573, 285] width 86 height 18
click at [559, 273] on link "VOTP / TIR - Handling - MoonJet VOTP / TIR" at bounding box center [573, 273] width 89 height 6
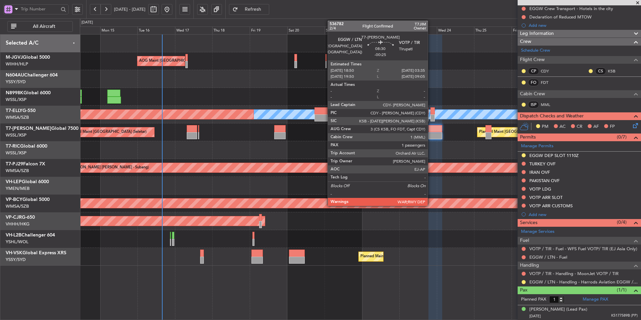
click at [431, 132] on div at bounding box center [435, 135] width 14 height 7
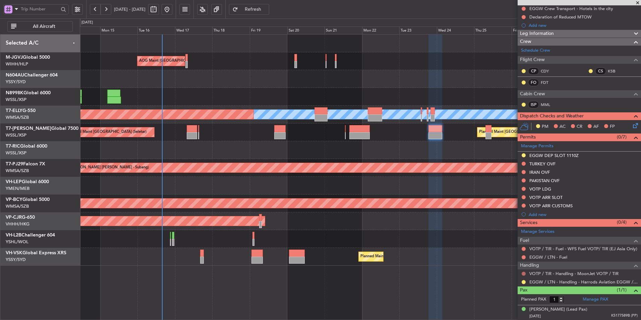
click at [525, 273] on button at bounding box center [523, 273] width 4 height 4
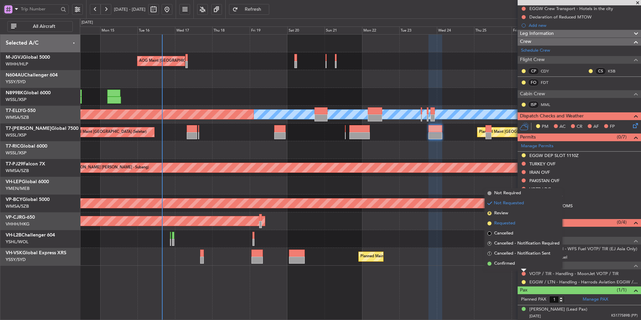
click at [513, 223] on span "Requested" at bounding box center [504, 223] width 21 height 7
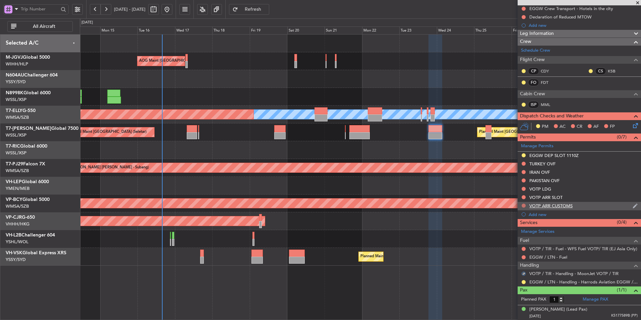
click at [522, 204] on button at bounding box center [523, 205] width 4 height 4
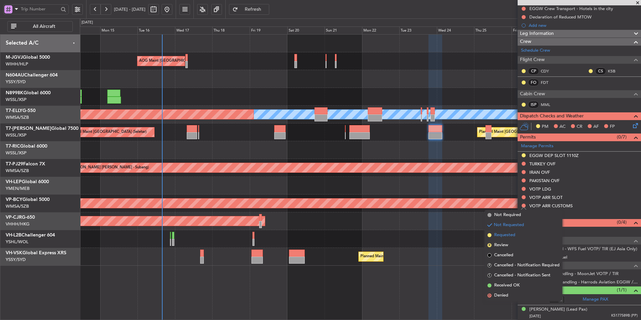
click at [503, 237] on span "Requested" at bounding box center [504, 235] width 21 height 7
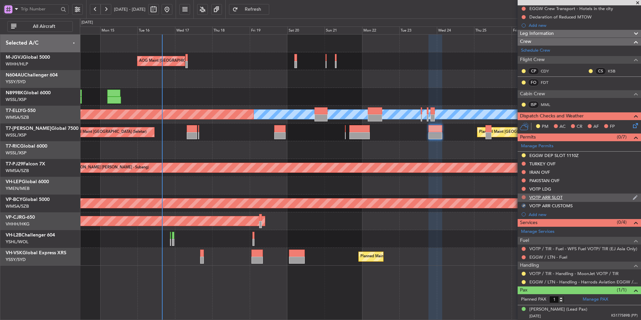
click at [522, 197] on button at bounding box center [523, 197] width 4 height 4
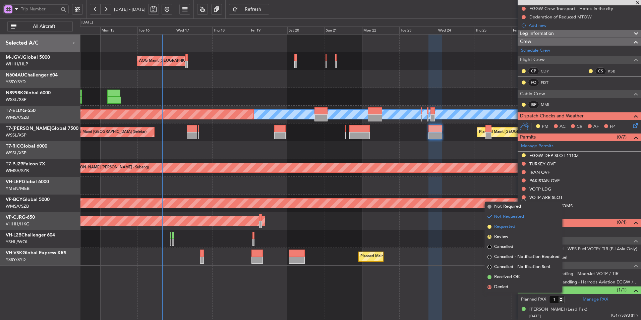
click at [509, 224] on span "Requested" at bounding box center [504, 226] width 21 height 7
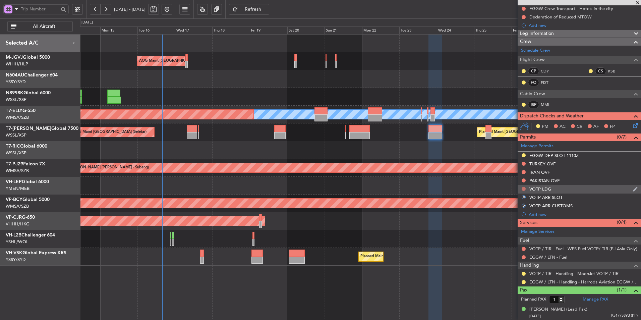
click at [524, 187] on button at bounding box center [523, 189] width 4 height 4
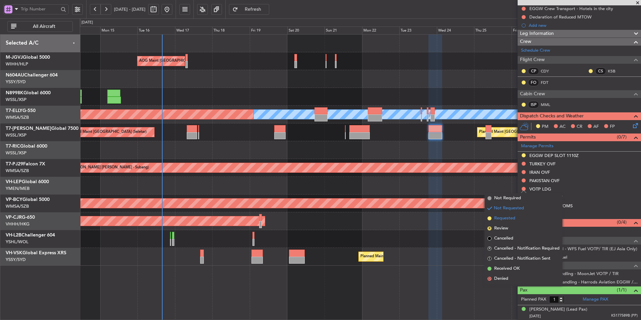
click at [516, 217] on li "Requested" at bounding box center [523, 218] width 77 height 10
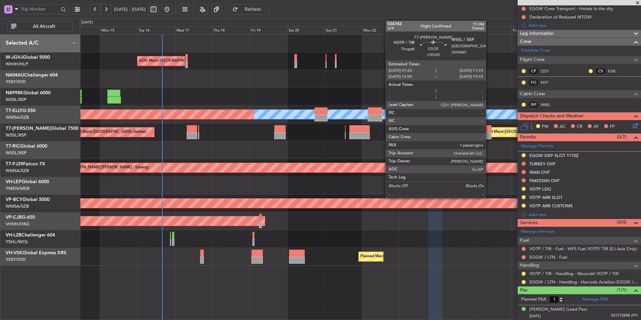
click at [489, 132] on div at bounding box center [488, 135] width 6 height 7
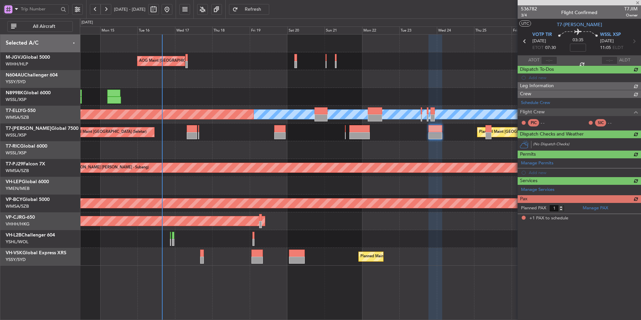
scroll to position [0, 0]
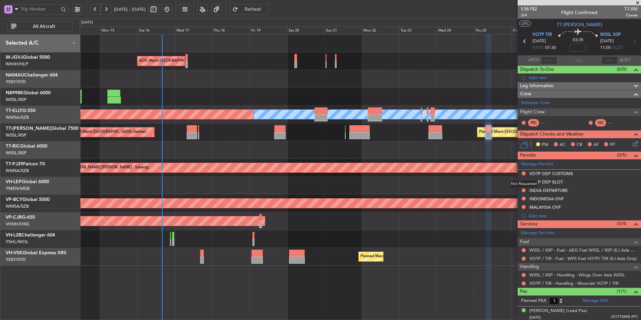
click at [524, 172] on button at bounding box center [523, 173] width 4 height 4
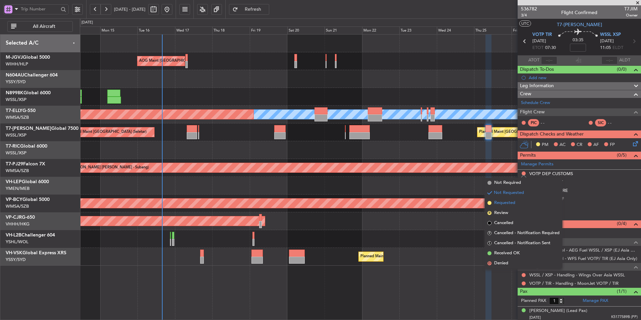
click at [515, 201] on span "Requested" at bounding box center [504, 202] width 21 height 7
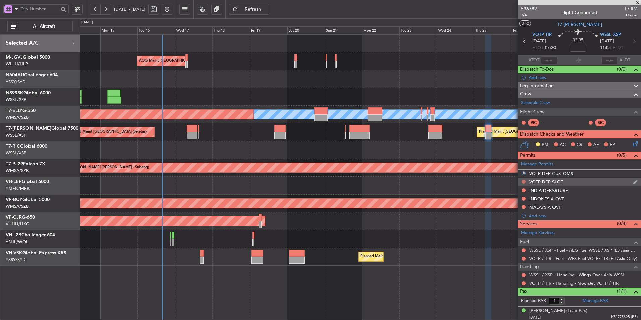
click at [522, 180] on button at bounding box center [523, 182] width 4 height 4
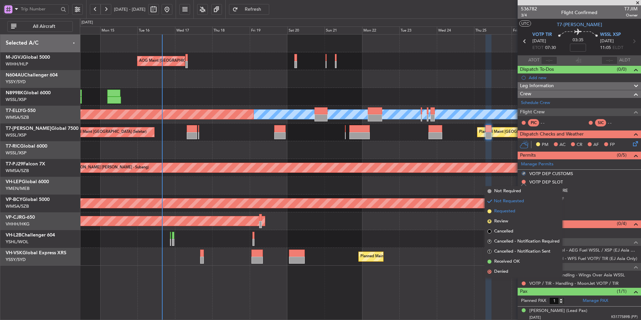
click at [516, 210] on li "Requested" at bounding box center [523, 211] width 77 height 10
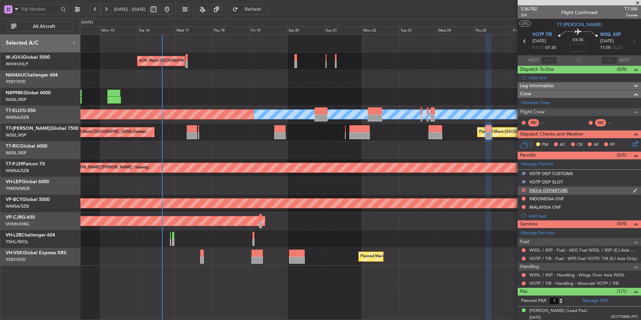
click at [523, 189] on button at bounding box center [523, 190] width 4 height 4
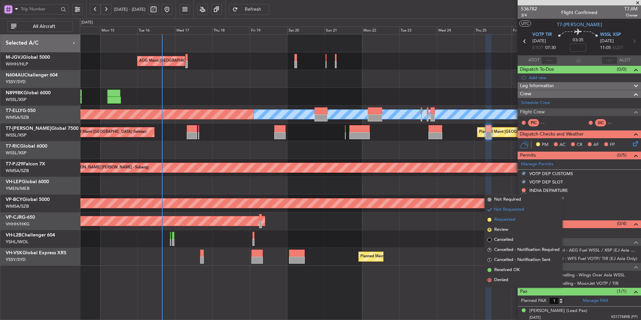
click at [516, 220] on li "Requested" at bounding box center [523, 219] width 77 height 10
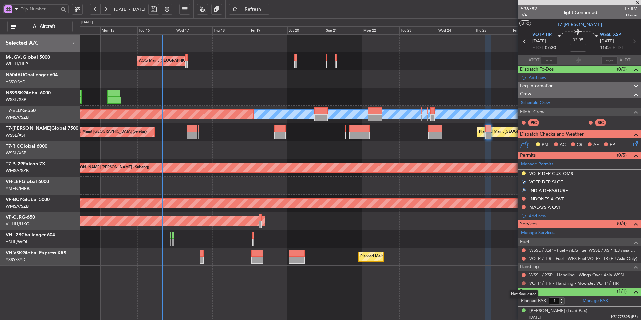
click at [523, 283] on button at bounding box center [523, 283] width 4 height 4
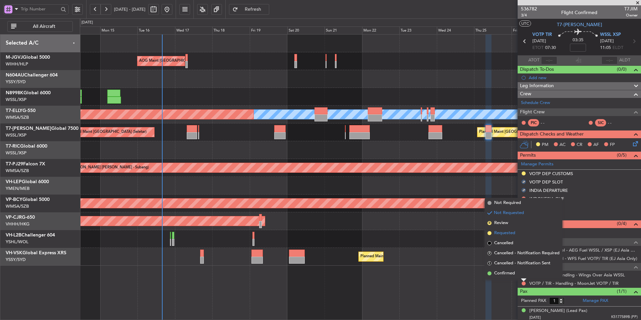
click at [503, 232] on span "Requested" at bounding box center [504, 233] width 21 height 7
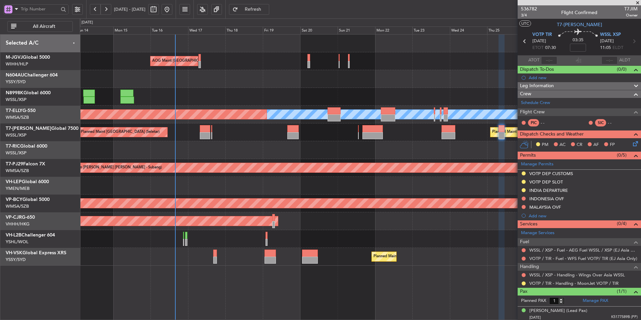
click at [276, 140] on div "Planned Maint [GEOGRAPHIC_DATA] (Seletar) Planned Maint [GEOGRAPHIC_DATA] (Sele…" at bounding box center [360, 132] width 561 height 18
click at [264, 140] on div "Planned Maint [GEOGRAPHIC_DATA] (Seletar) Planned Maint [GEOGRAPHIC_DATA] (Sele…" at bounding box center [360, 132] width 561 height 18
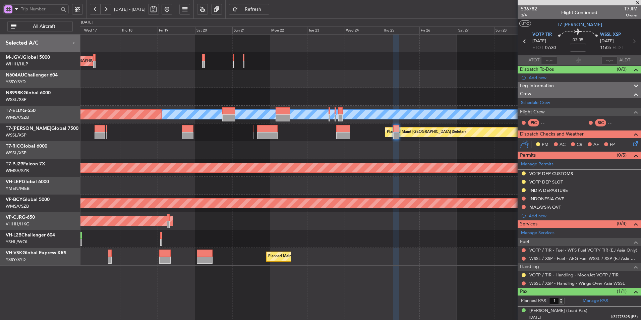
click at [301, 146] on div at bounding box center [360, 150] width 561 height 18
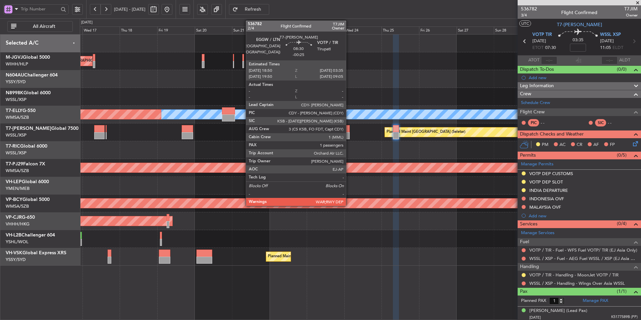
click at [349, 127] on div at bounding box center [343, 128] width 14 height 7
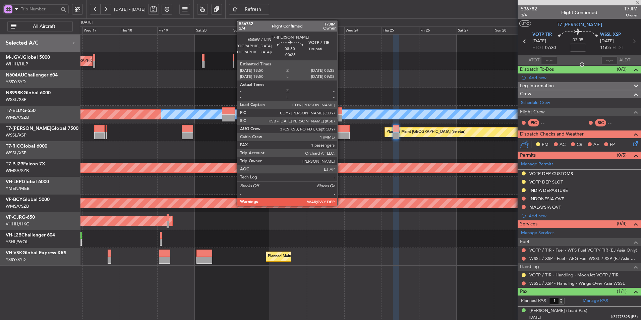
click at [340, 131] on div at bounding box center [343, 128] width 14 height 7
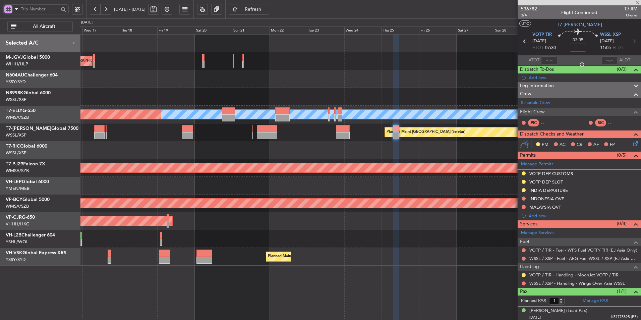
type input "-00:25"
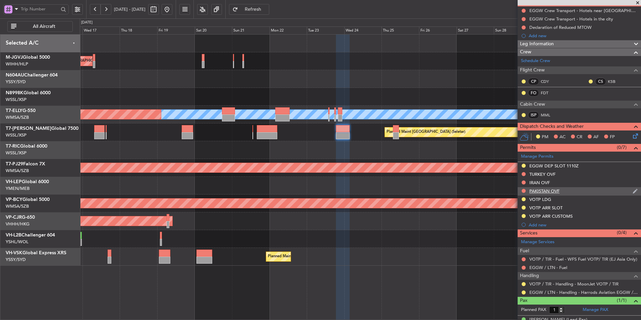
scroll to position [77, 0]
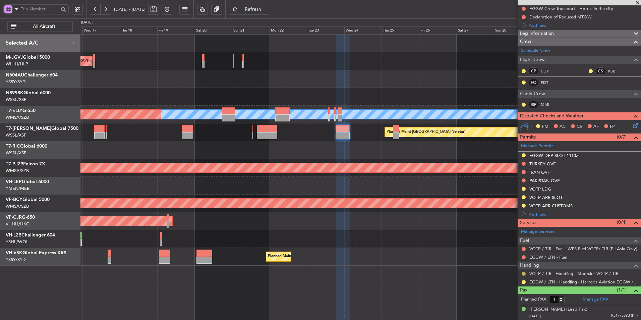
click at [523, 273] on button at bounding box center [523, 273] width 4 height 4
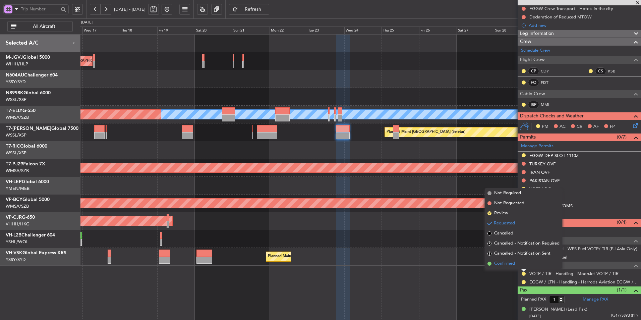
click at [504, 267] on li "Confirmed" at bounding box center [523, 263] width 77 height 10
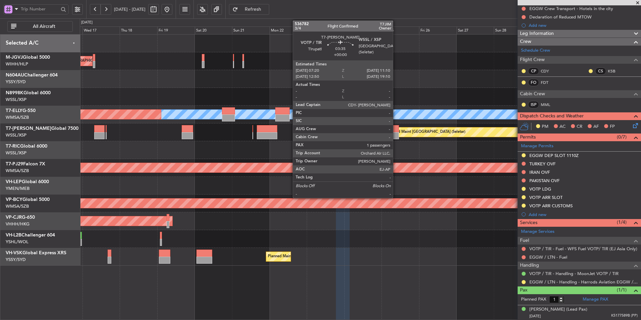
click at [396, 131] on div at bounding box center [396, 128] width 6 height 7
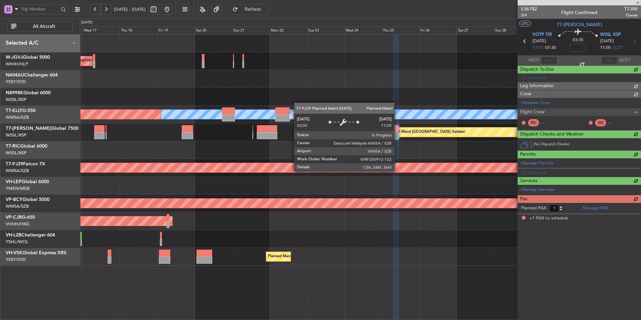
scroll to position [0, 0]
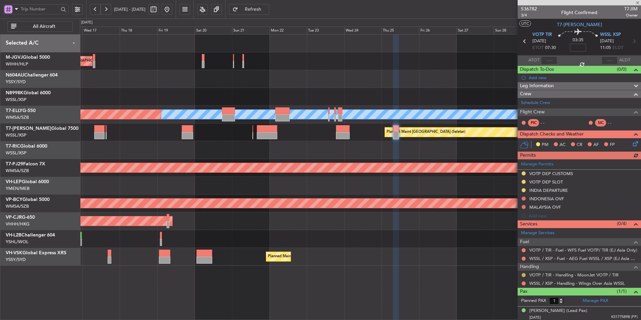
click at [522, 273] on button at bounding box center [523, 275] width 4 height 4
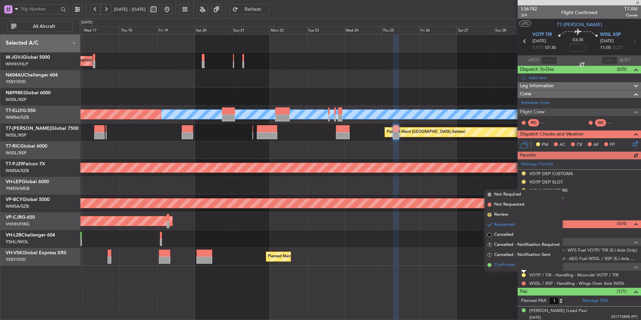
click at [512, 266] on span "Confirmed" at bounding box center [504, 264] width 21 height 7
